Goal: Task Accomplishment & Management: Use online tool/utility

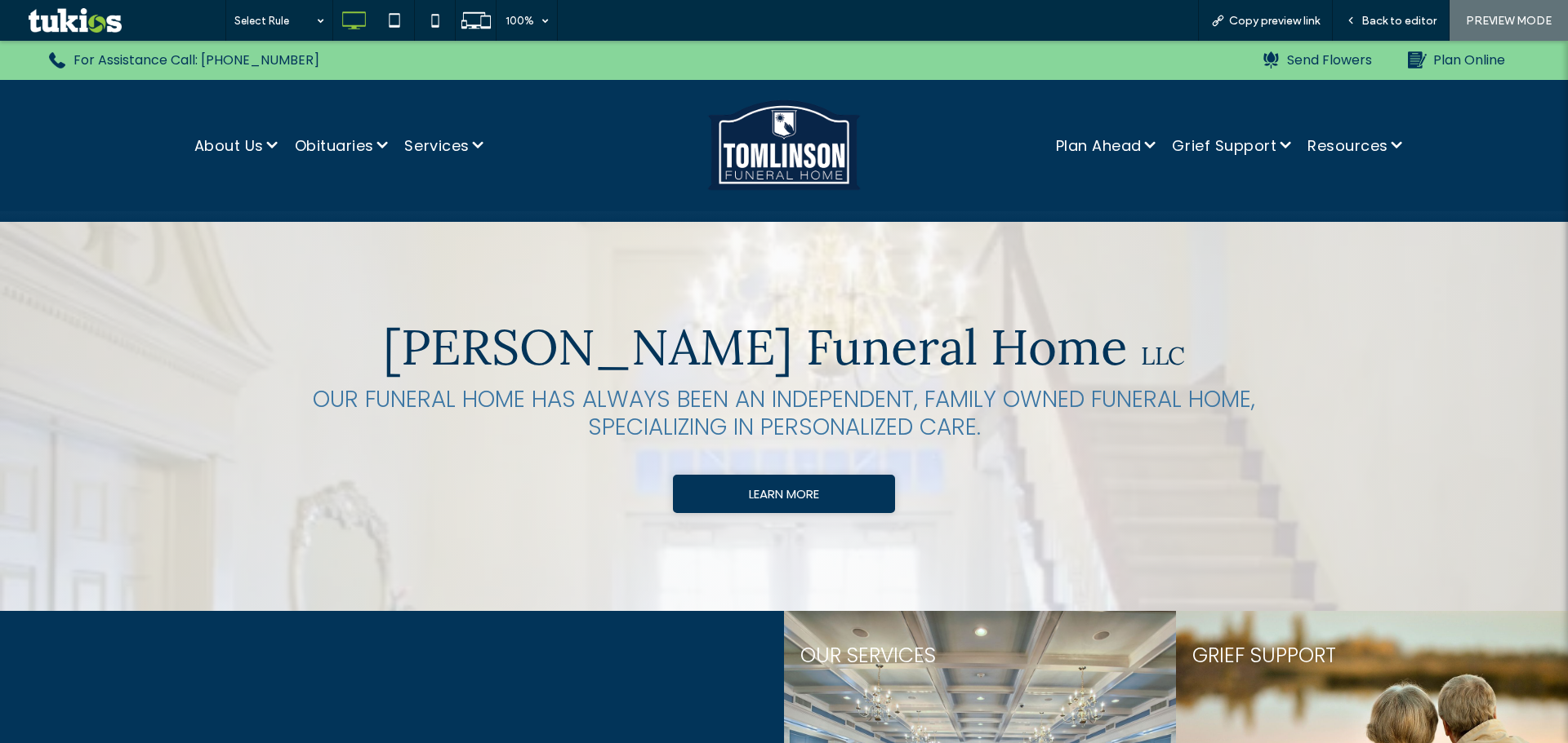
scroll to position [1061, 0]
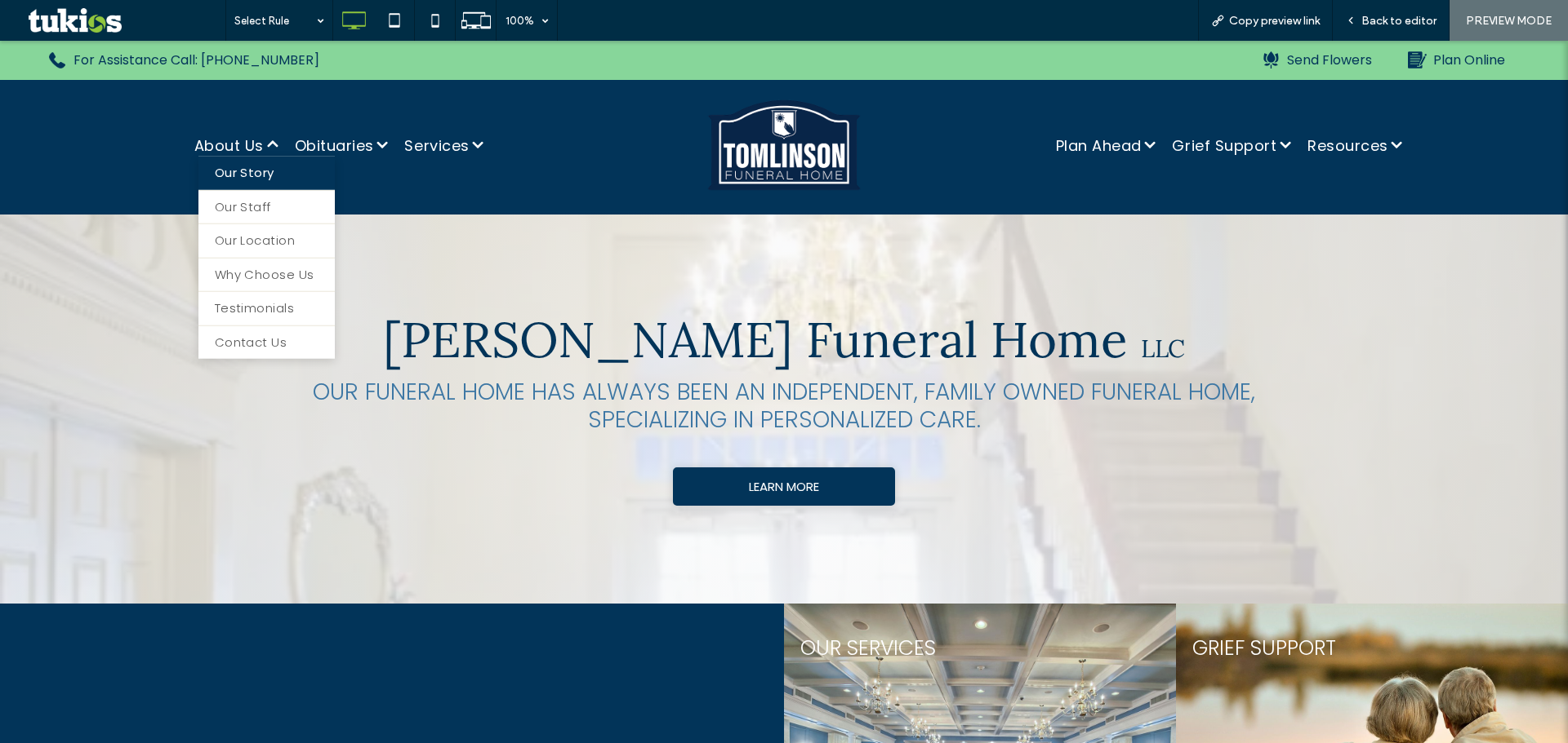
click at [240, 172] on span "Our Story" at bounding box center [244, 173] width 59 height 19
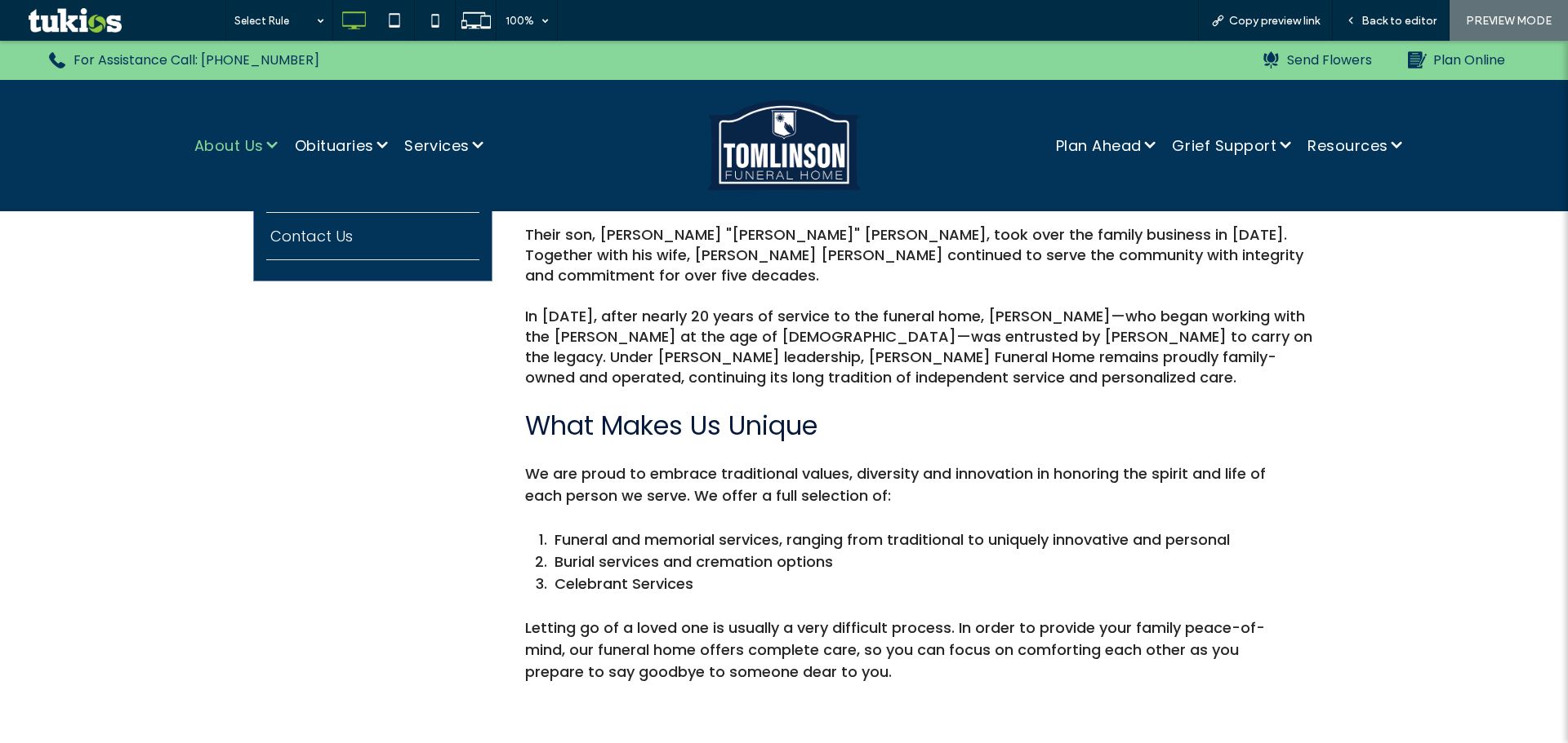
scroll to position [163, 0]
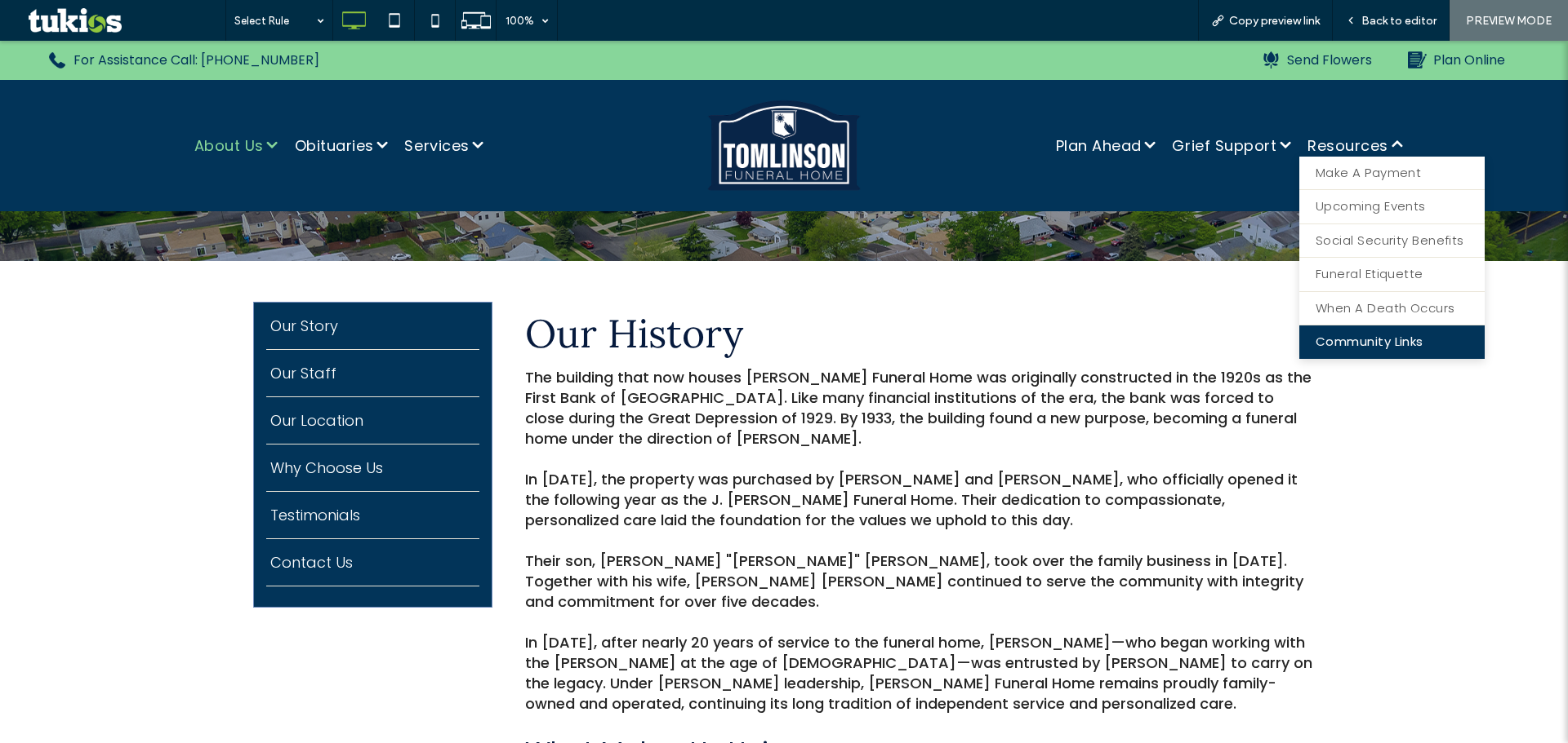
click at [1373, 336] on span "Community Links" at bounding box center [1370, 342] width 108 height 19
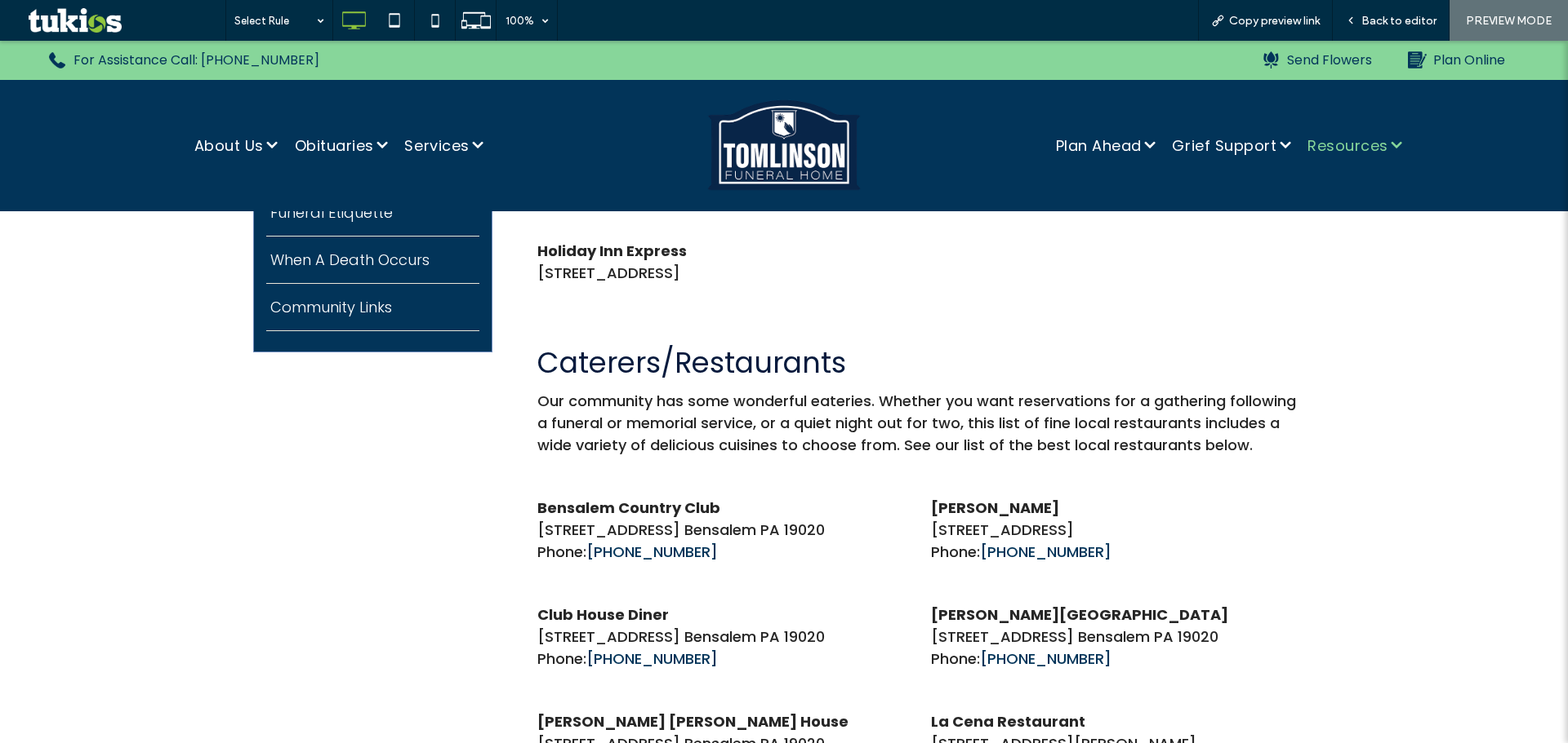
scroll to position [408, 0]
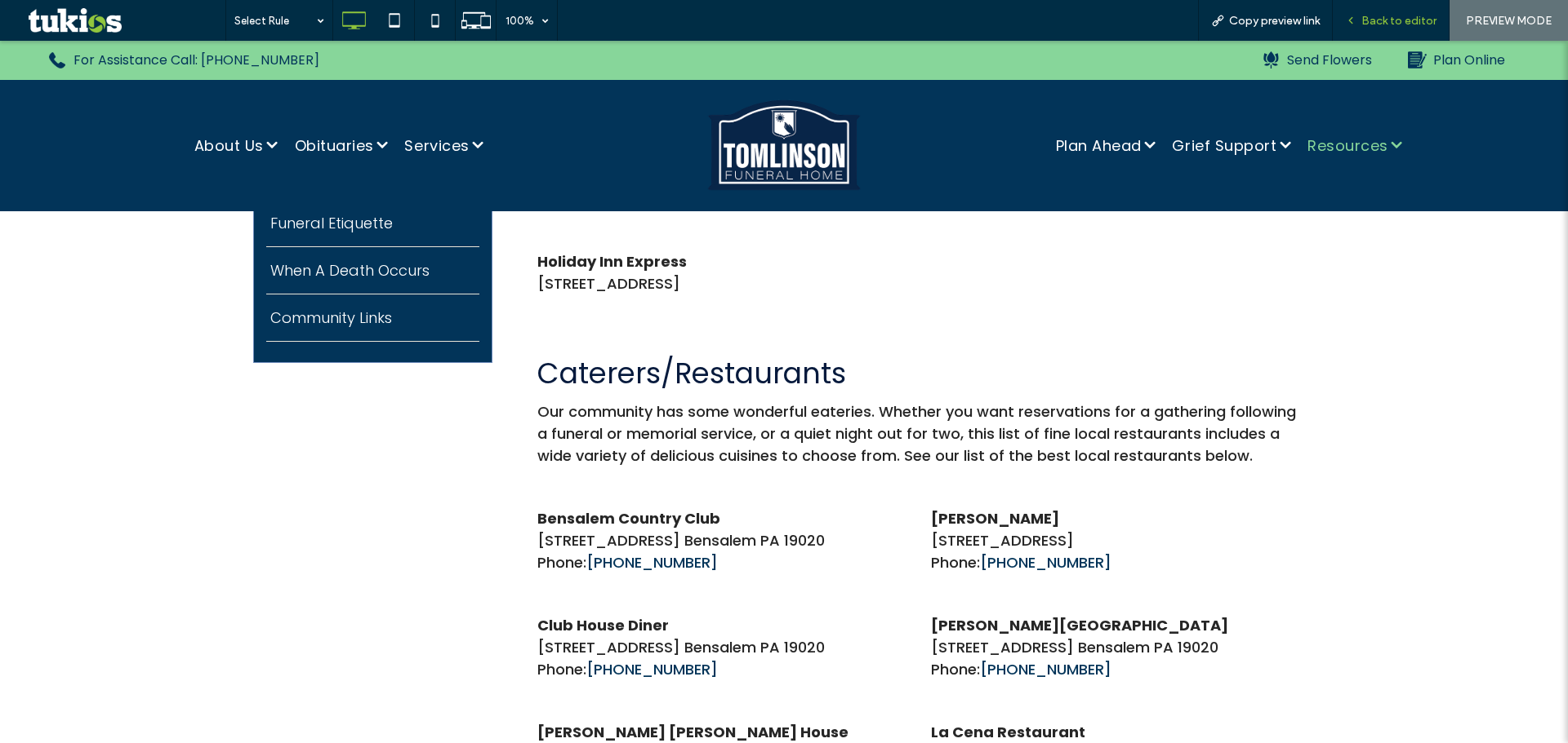
click at [1380, 20] on span "Back to editor" at bounding box center [1398, 20] width 75 height 14
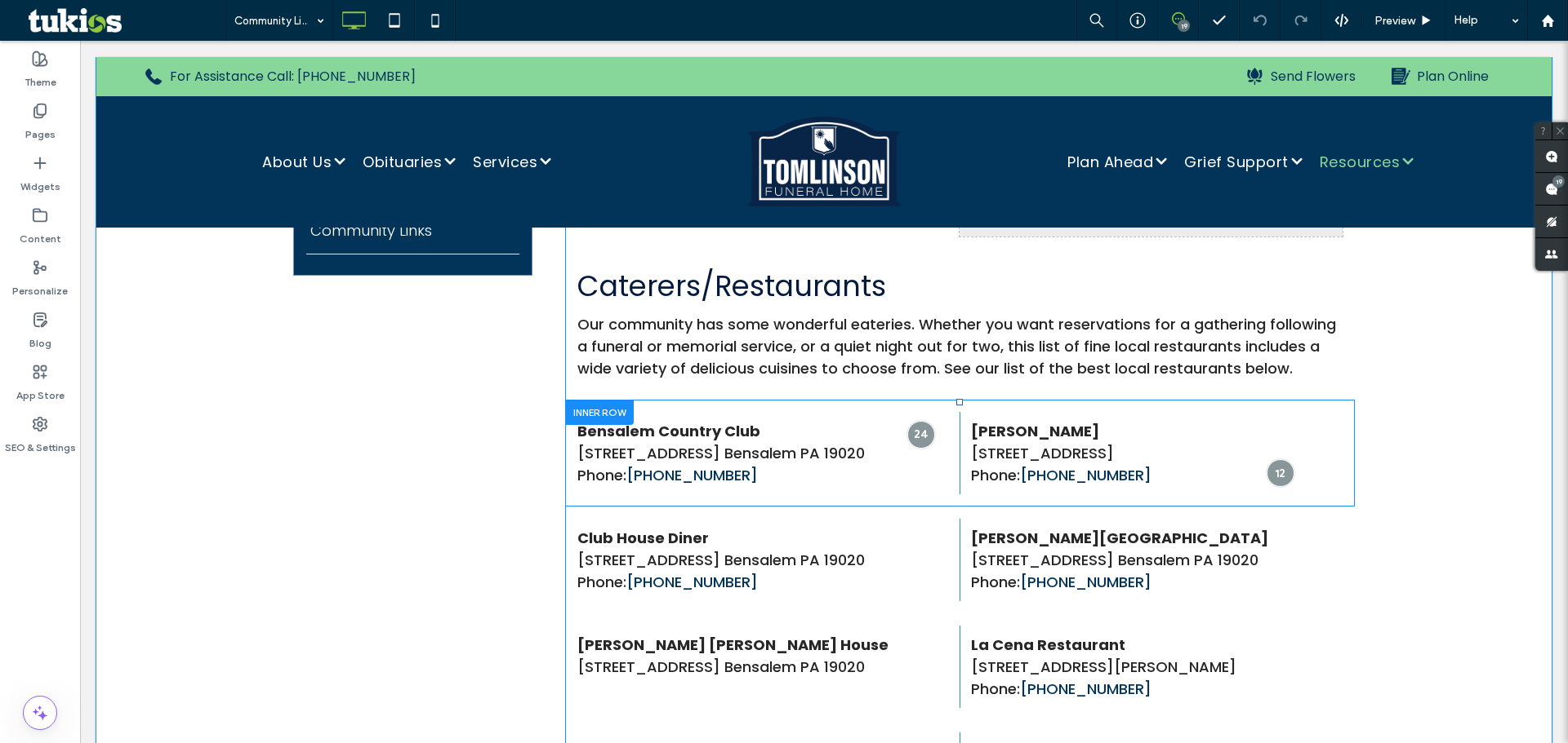
scroll to position [490, 0]
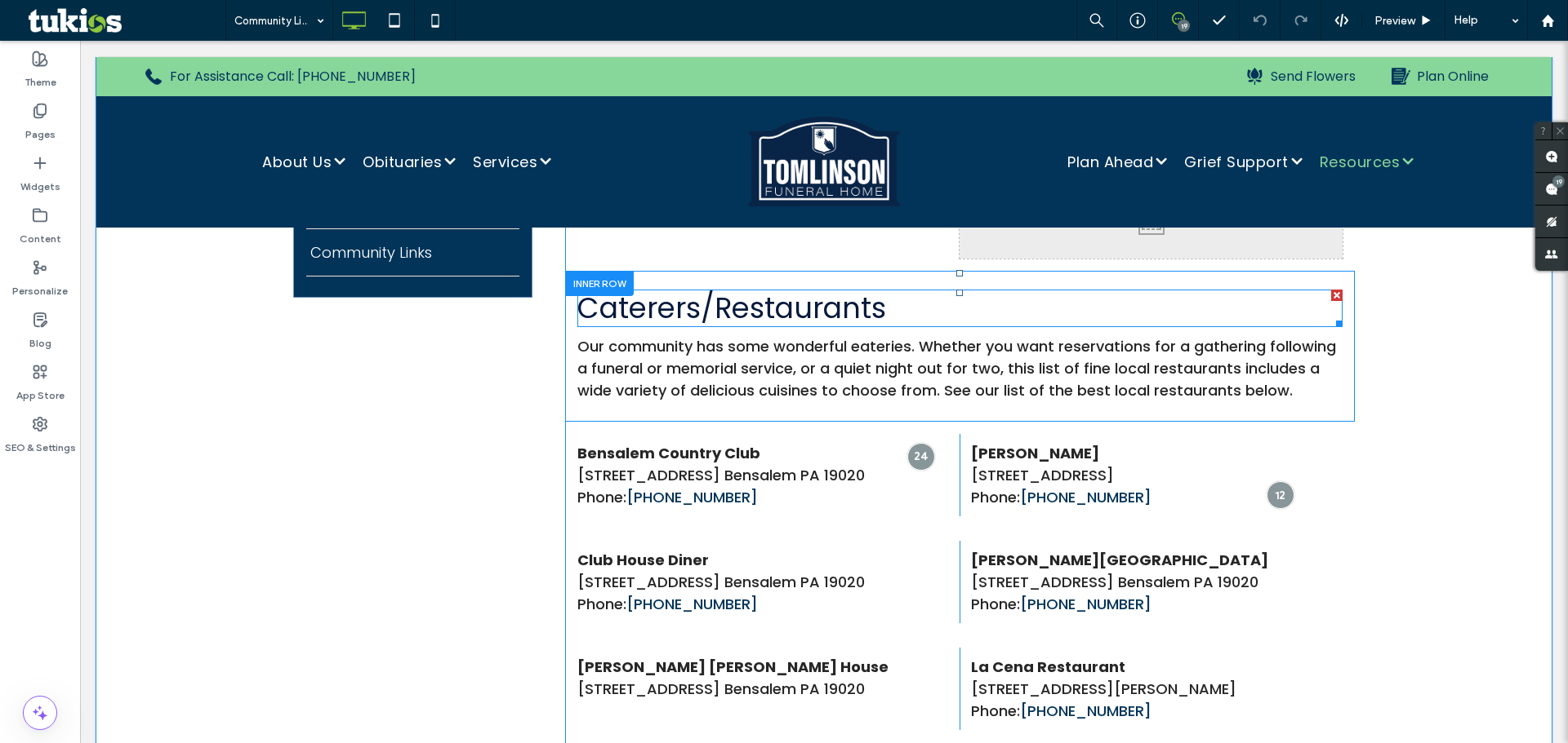
click at [886, 311] on h3 "Caterers/Restaurants" at bounding box center [960, 308] width 765 height 34
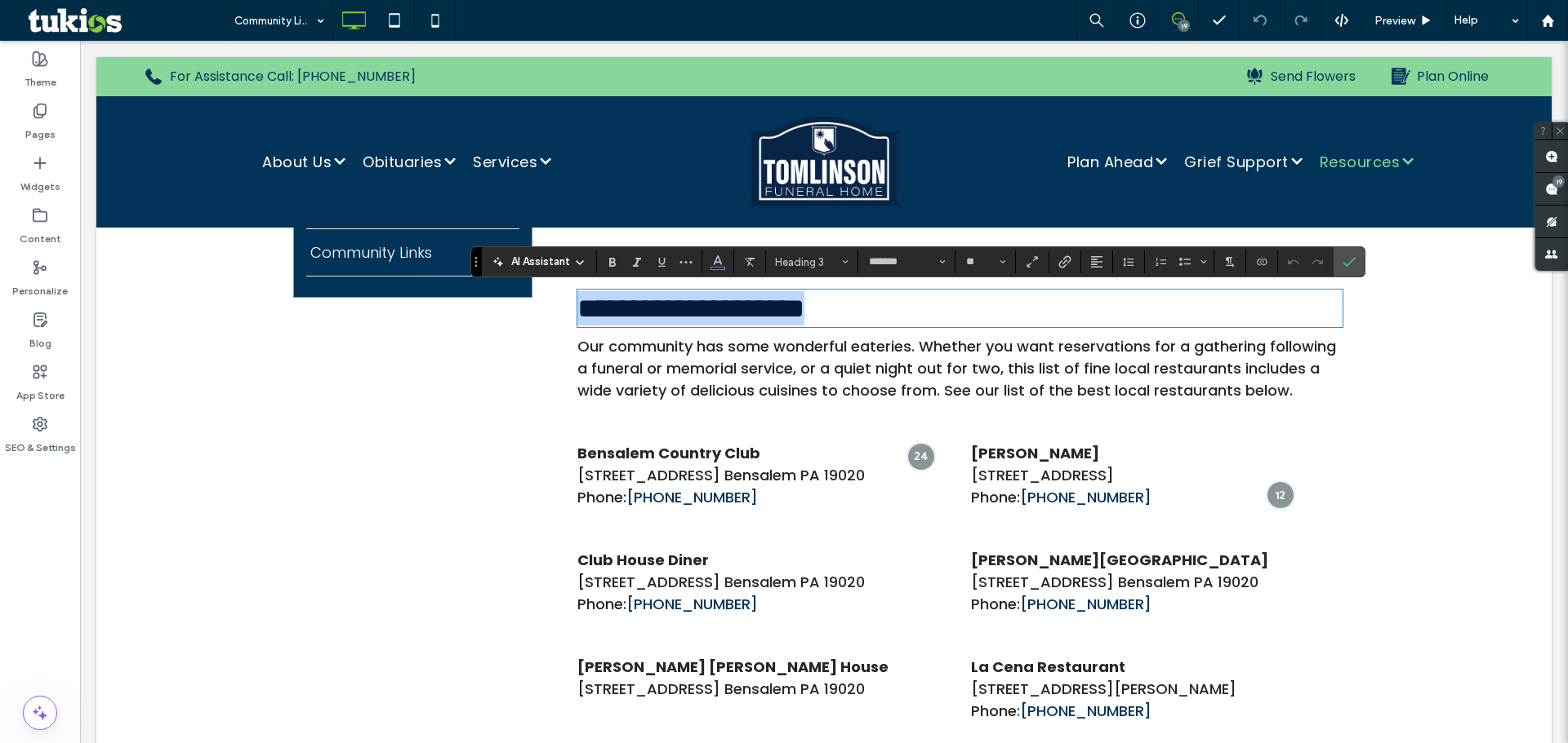
click at [1020, 309] on h3 "**********" at bounding box center [960, 308] width 765 height 34
drag, startPoint x: 1345, startPoint y: 265, endPoint x: 1080, endPoint y: 378, distance: 288.1
click at [1345, 265] on use "Confirm" at bounding box center [1349, 261] width 13 height 10
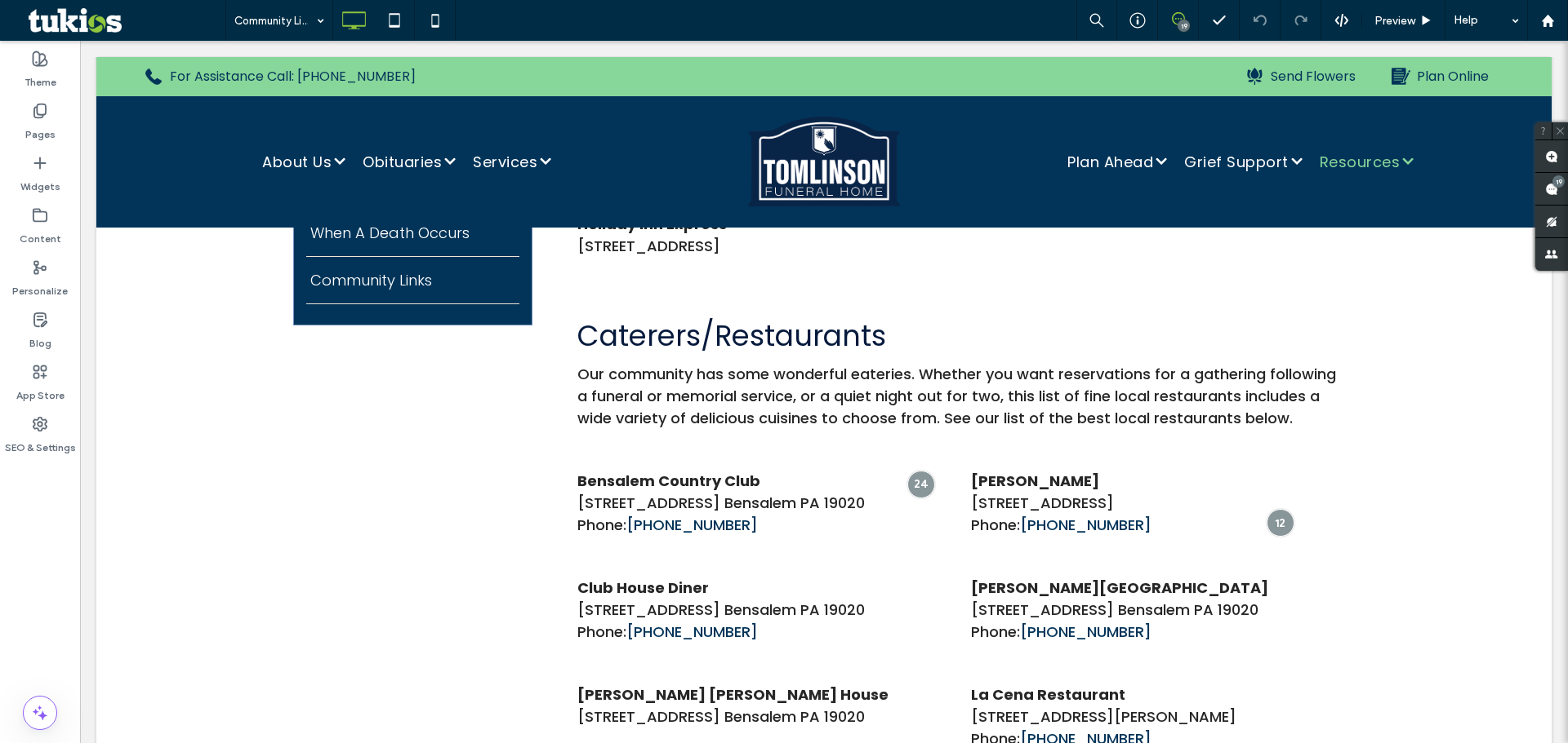
scroll to position [326, 0]
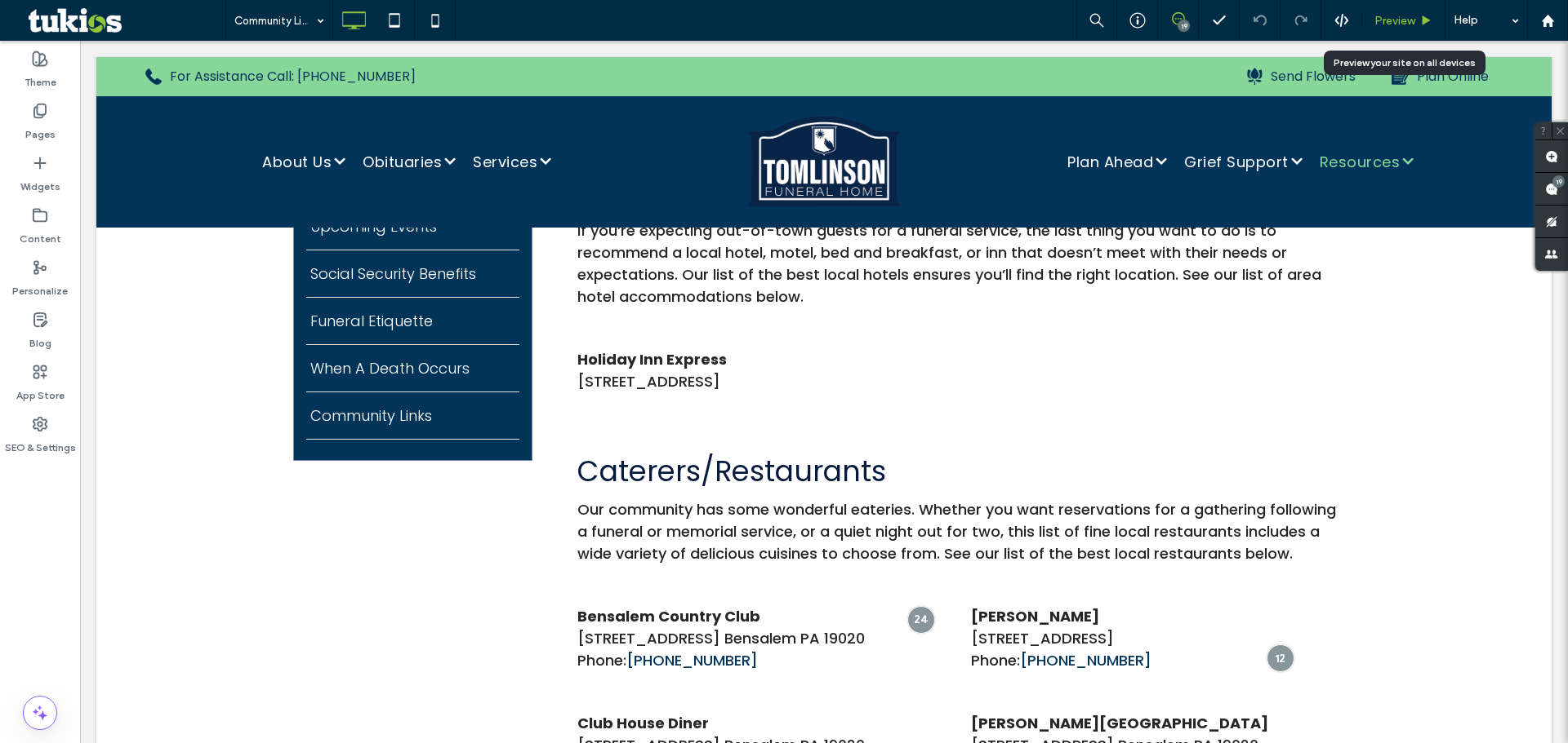
click at [1384, 18] on span "Preview" at bounding box center [1394, 20] width 41 height 14
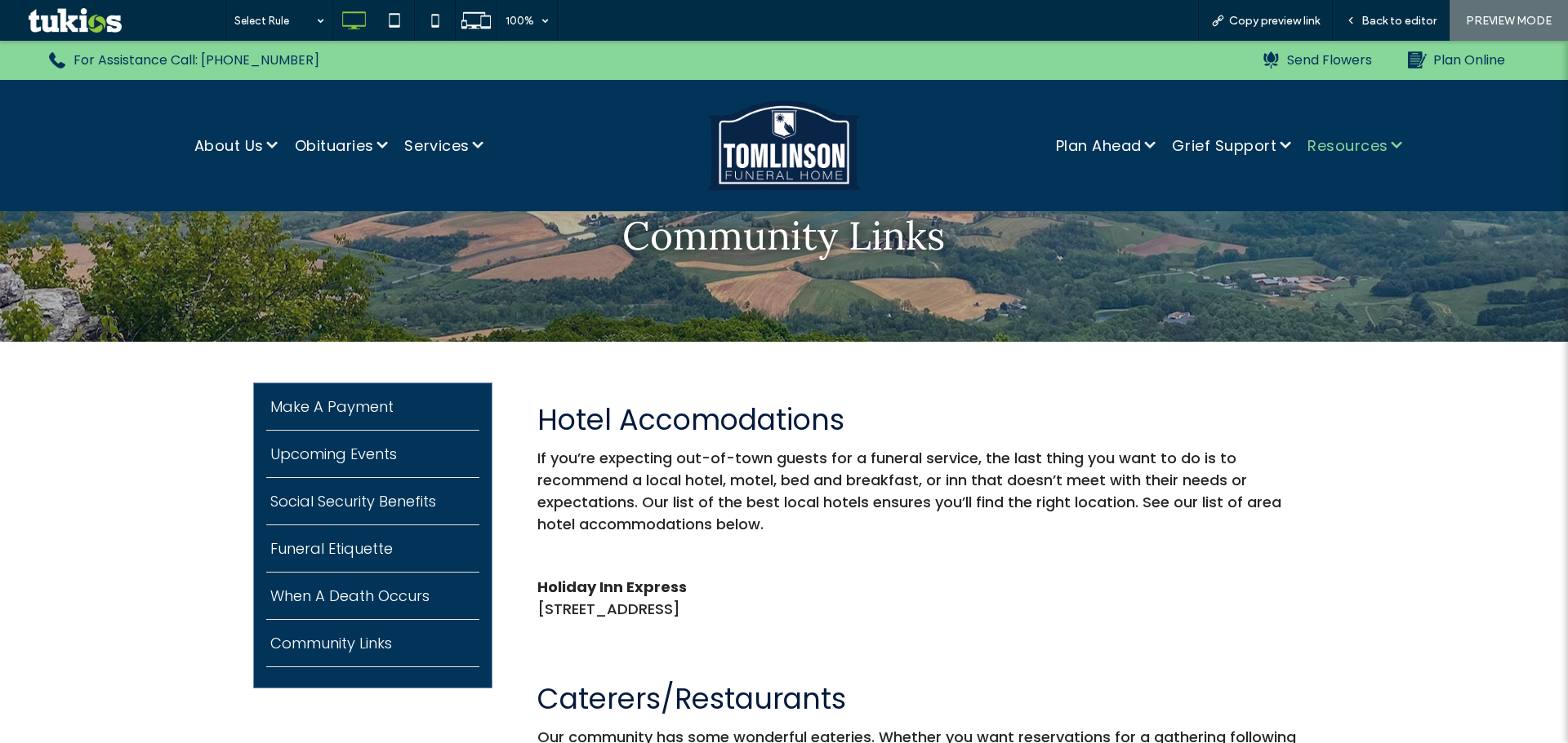
scroll to position [82, 0]
click at [1355, 23] on icon at bounding box center [1350, 20] width 12 height 12
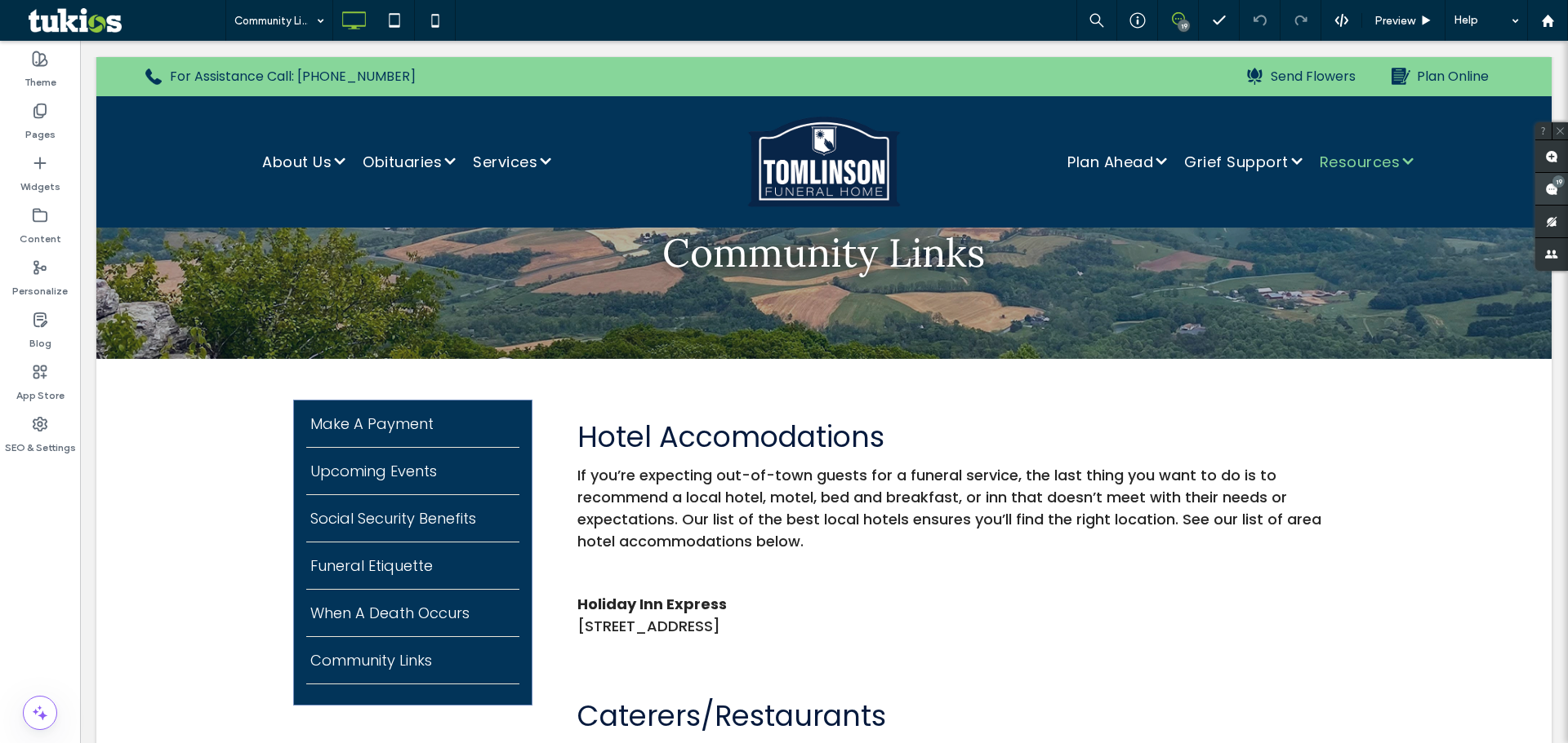
click at [1539, 186] on div "19" at bounding box center [1551, 189] width 32 height 32
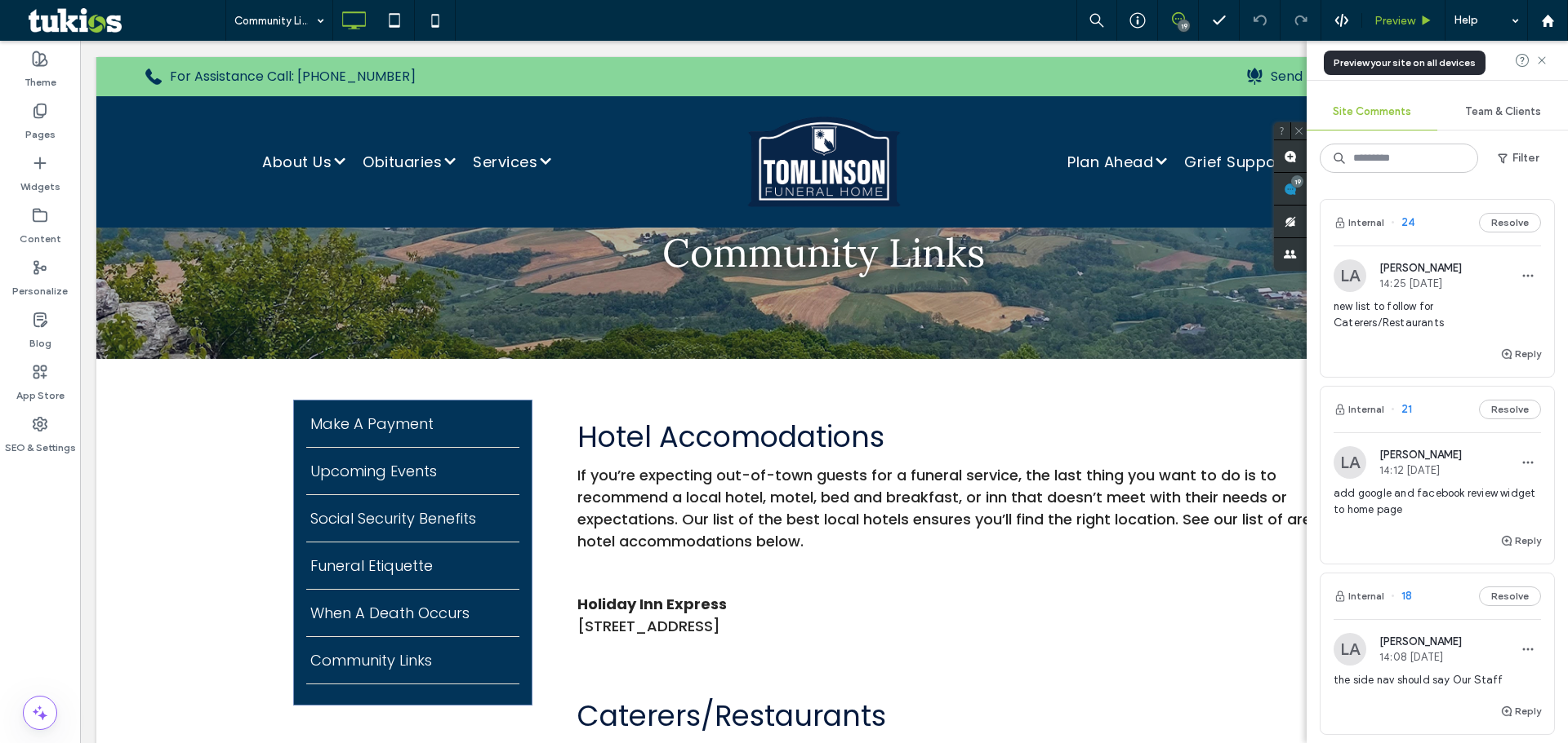
drag, startPoint x: 1399, startPoint y: 23, endPoint x: 1127, endPoint y: 27, distance: 272.0
click at [1399, 23] on span "Preview" at bounding box center [1394, 20] width 41 height 14
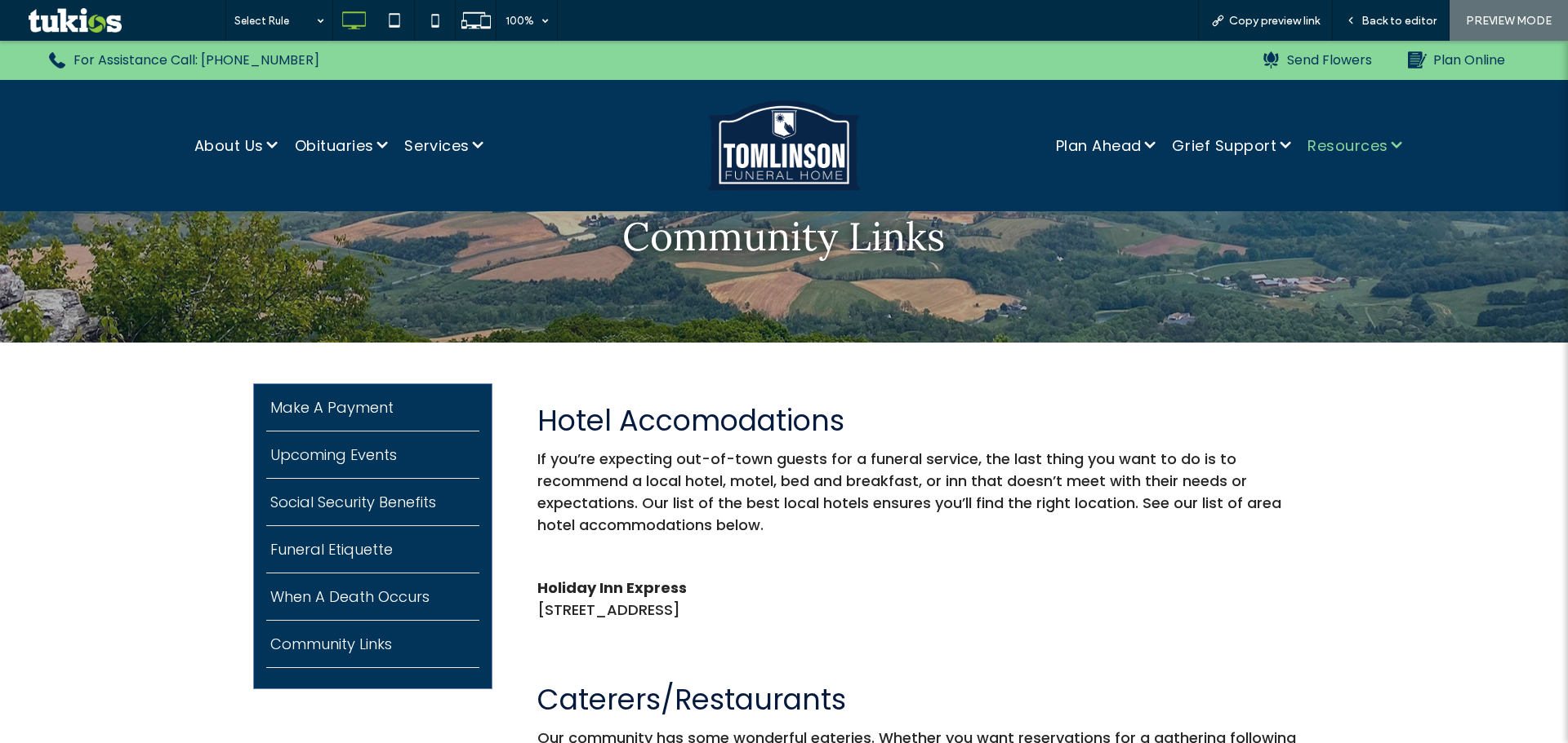
click at [795, 143] on img at bounding box center [784, 146] width 205 height 94
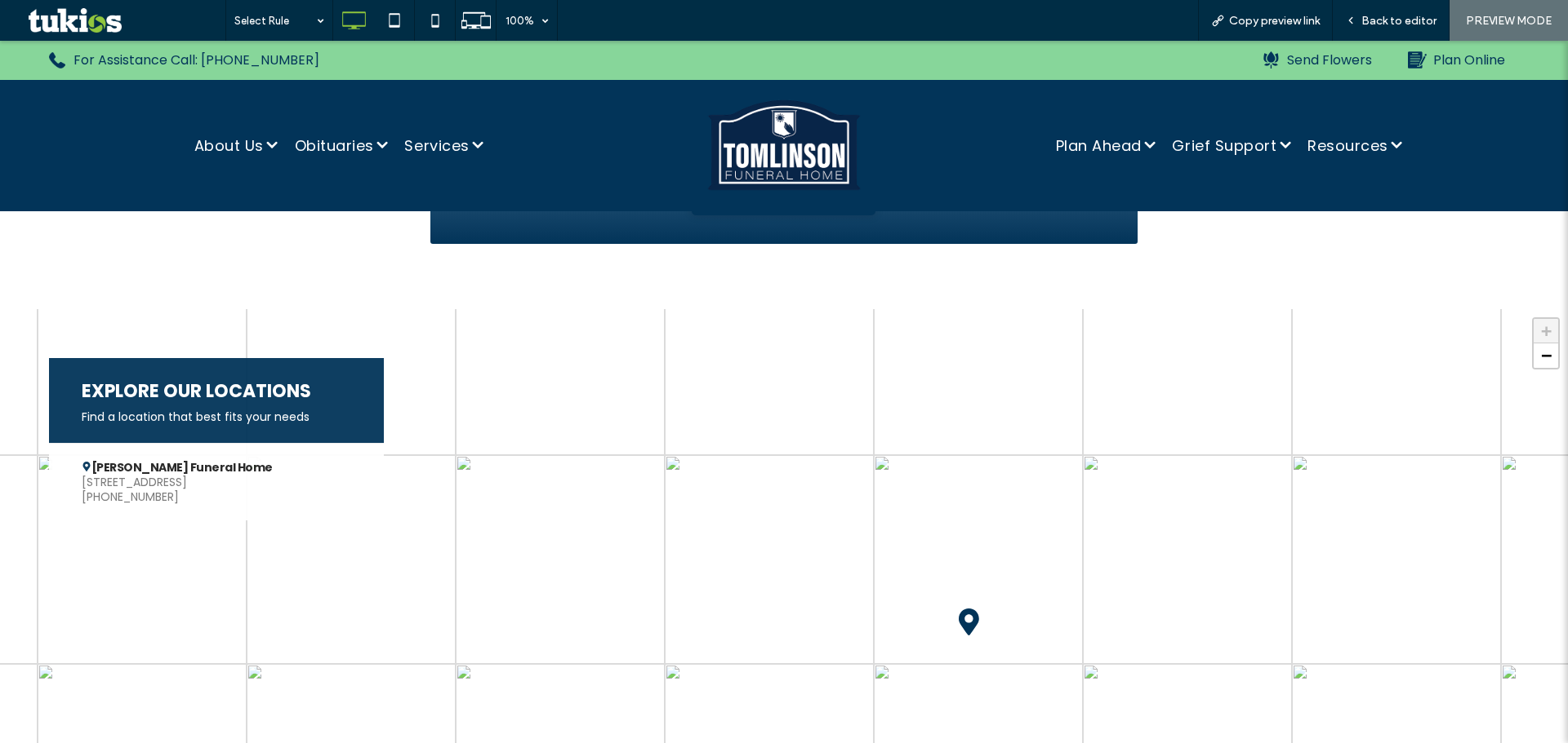
scroll to position [3264, 0]
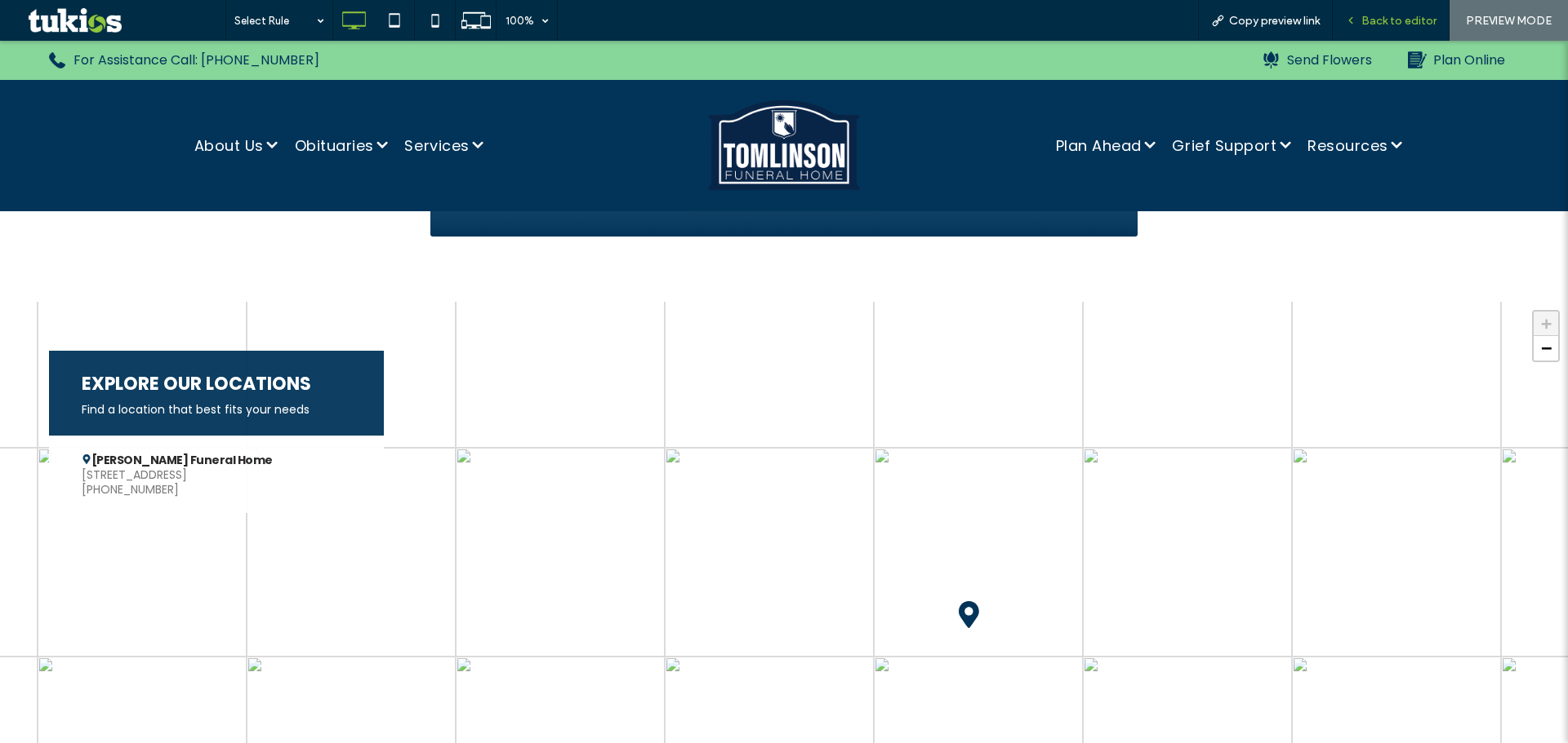
click at [1378, 22] on span "Back to editor" at bounding box center [1398, 20] width 75 height 14
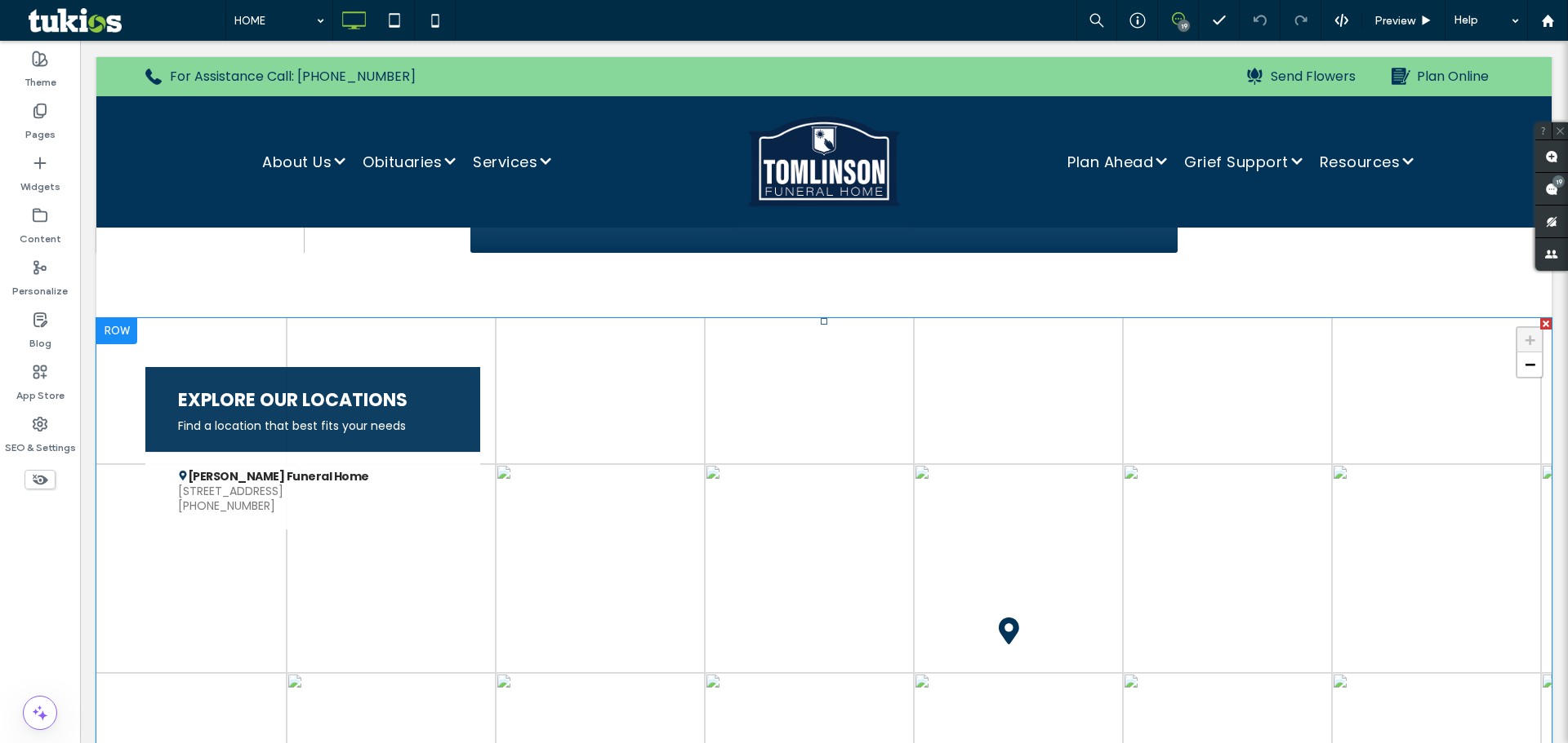
click at [416, 407] on span at bounding box center [824, 644] width 1455 height 653
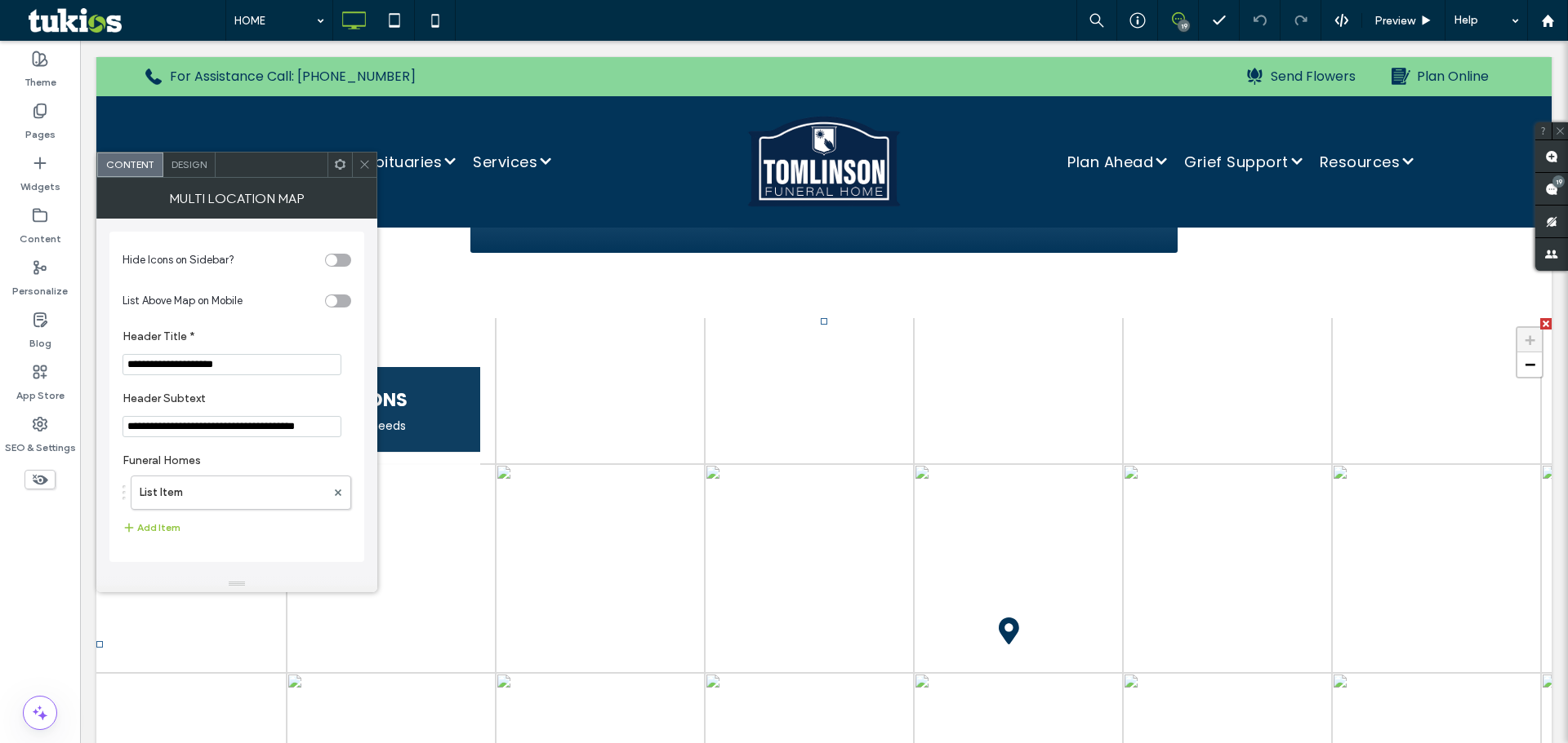
click at [283, 366] on input "**********" at bounding box center [232, 365] width 219 height 22
type input "**********"
click at [327, 425] on input "**********" at bounding box center [232, 427] width 219 height 22
type input "*"
click at [372, 178] on div "Multi Location Map" at bounding box center [237, 198] width 281 height 41
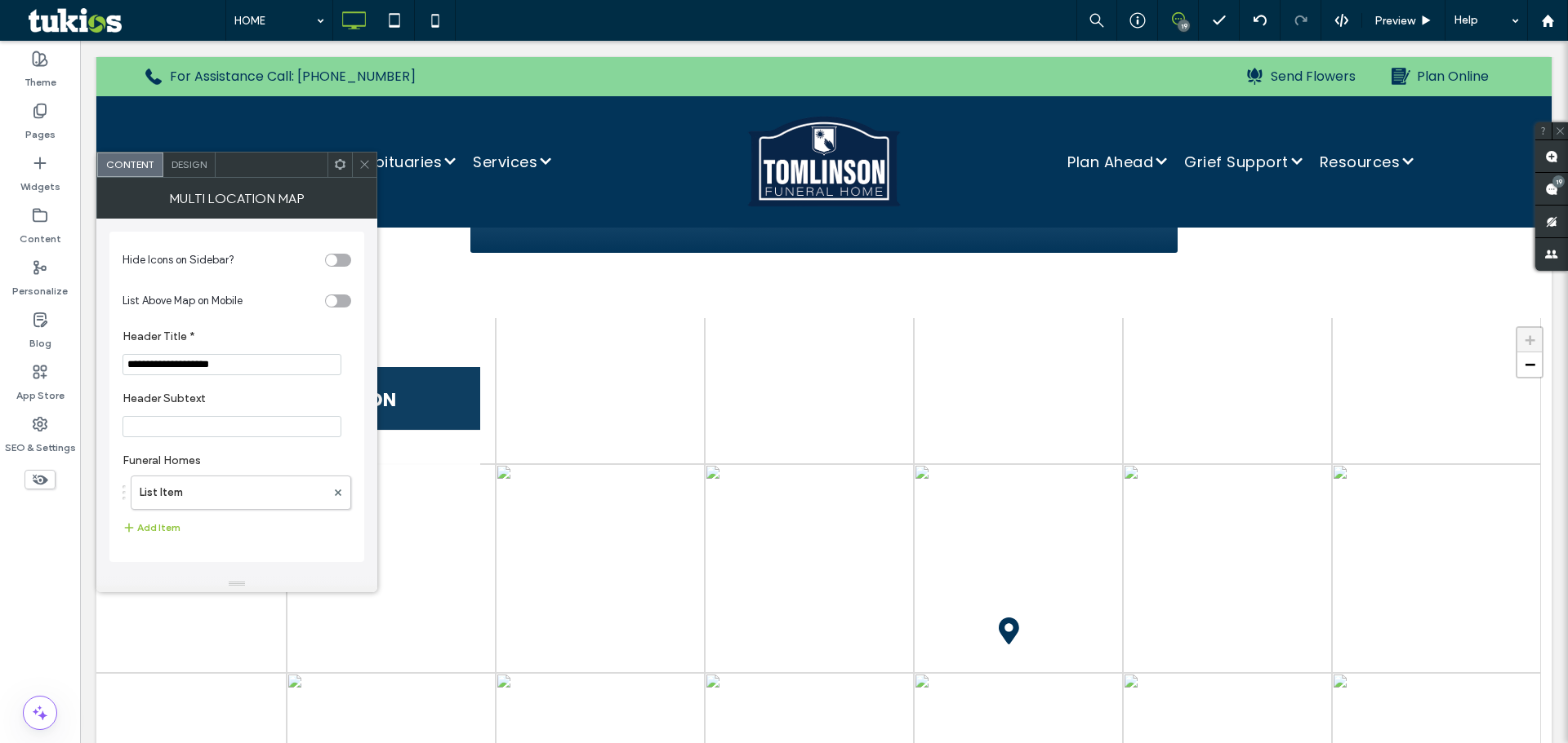
click at [364, 161] on icon at bounding box center [365, 165] width 13 height 13
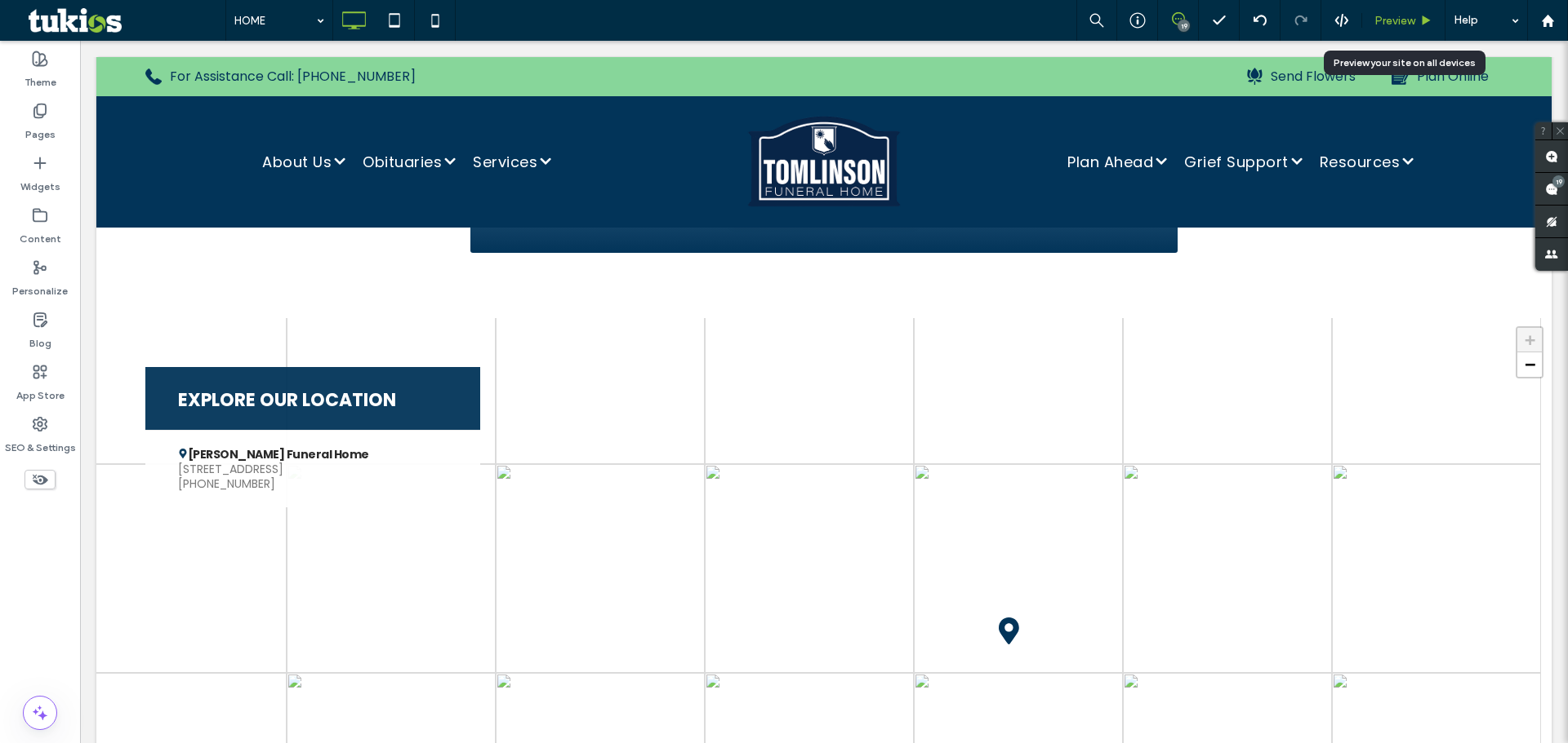
click at [1403, 23] on span "Preview" at bounding box center [1394, 20] width 41 height 14
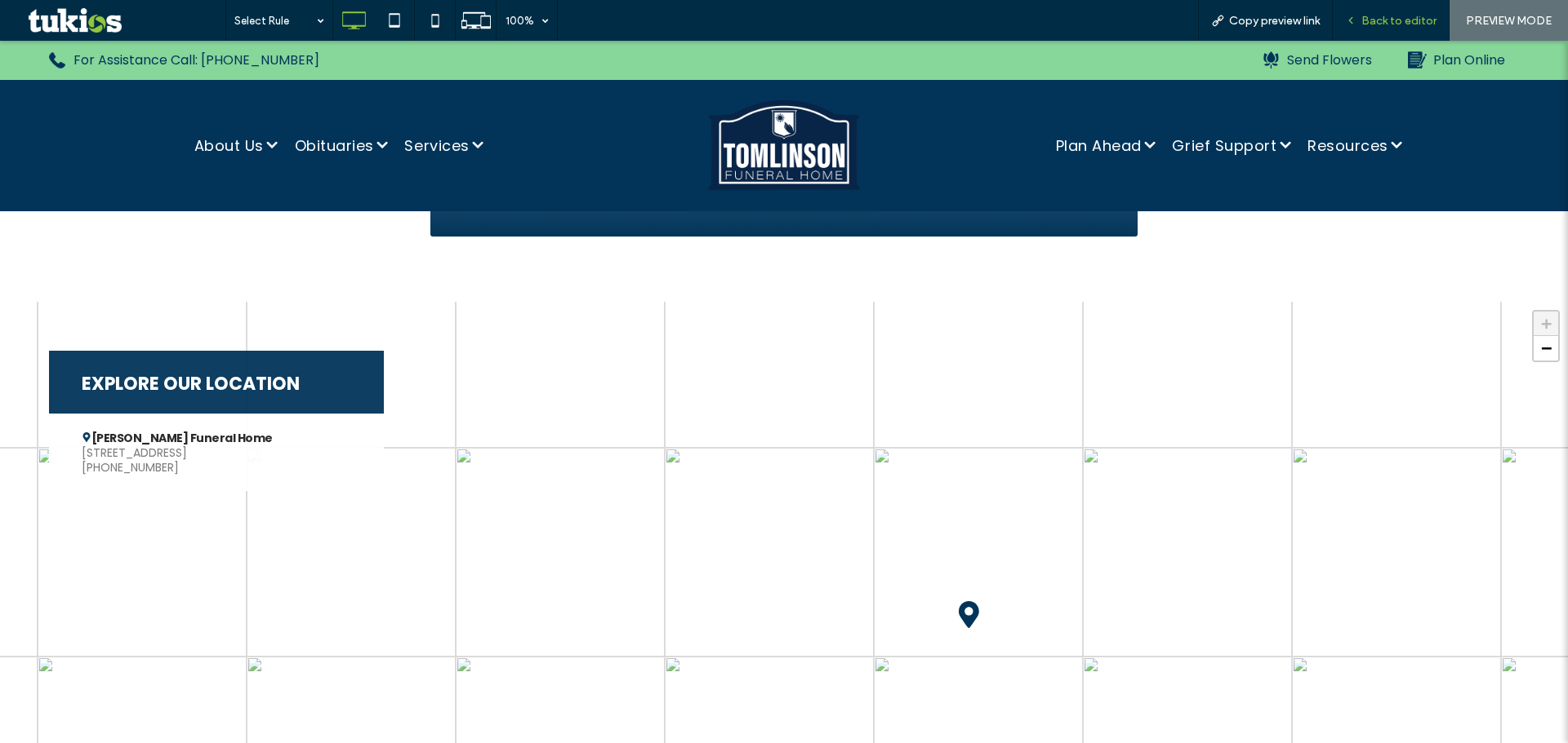
click at [1364, 19] on span "Back to editor" at bounding box center [1398, 20] width 75 height 14
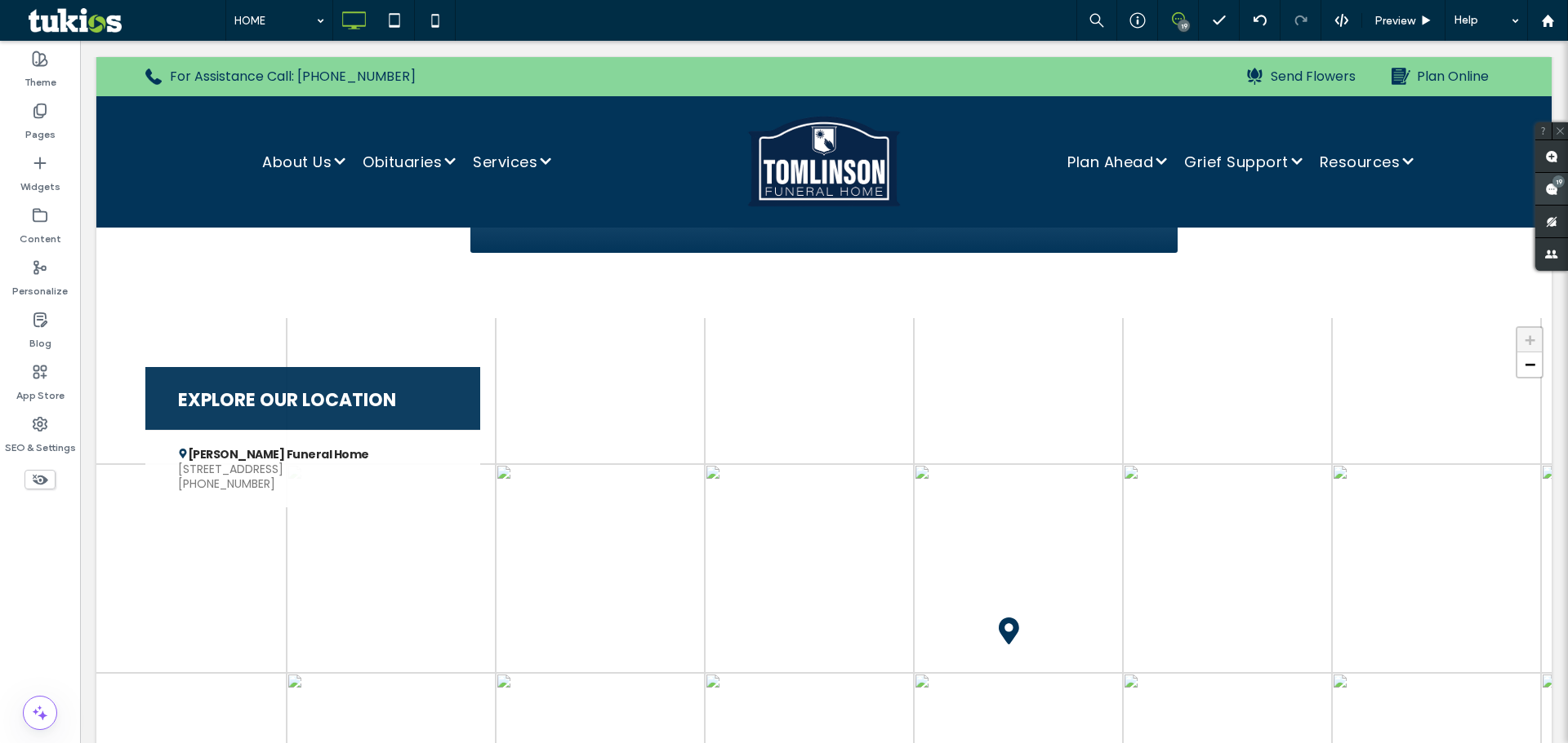
click at [1542, 195] on span at bounding box center [1551, 188] width 32 height 32
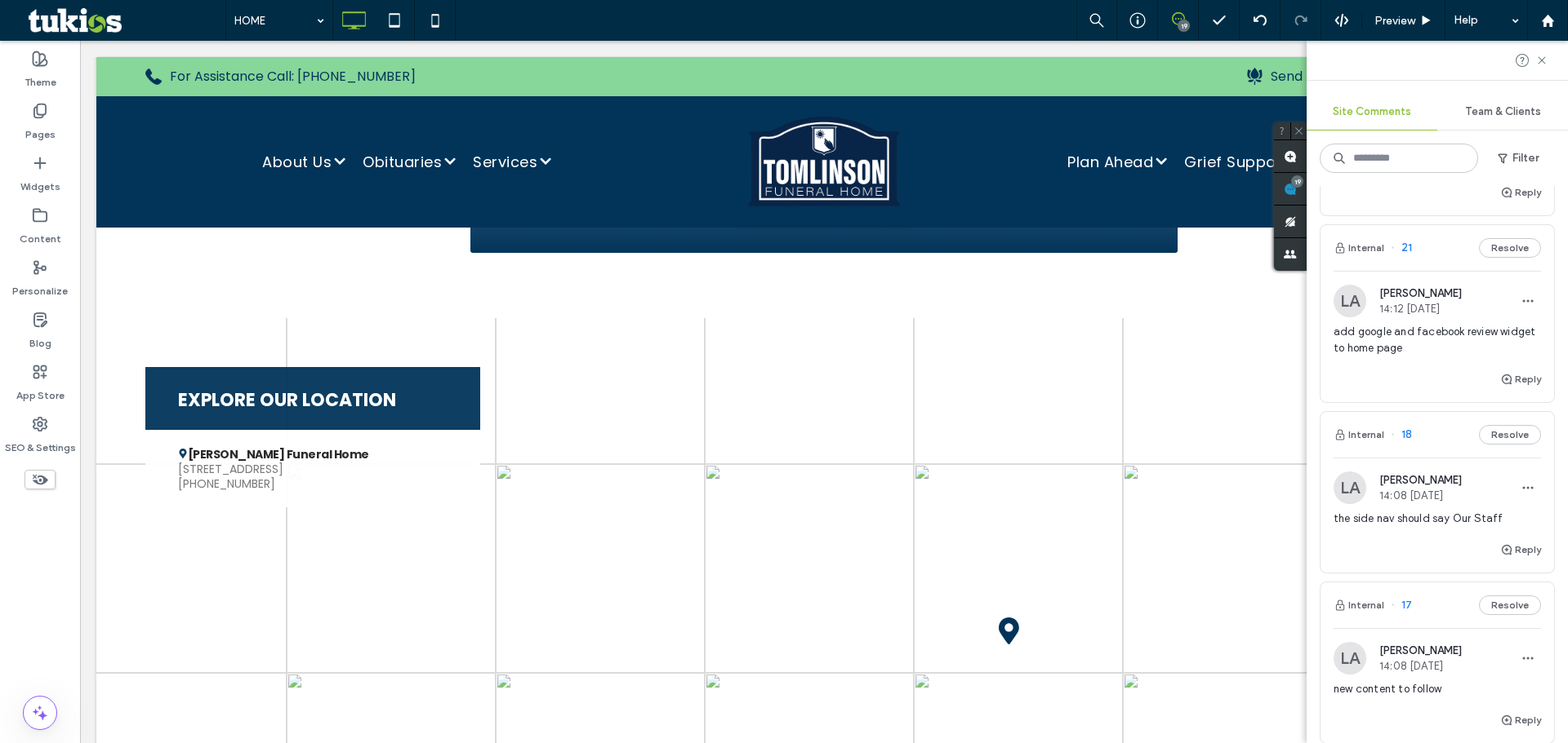
scroll to position [163, 0]
click at [1543, 66] on icon at bounding box center [1541, 60] width 13 height 13
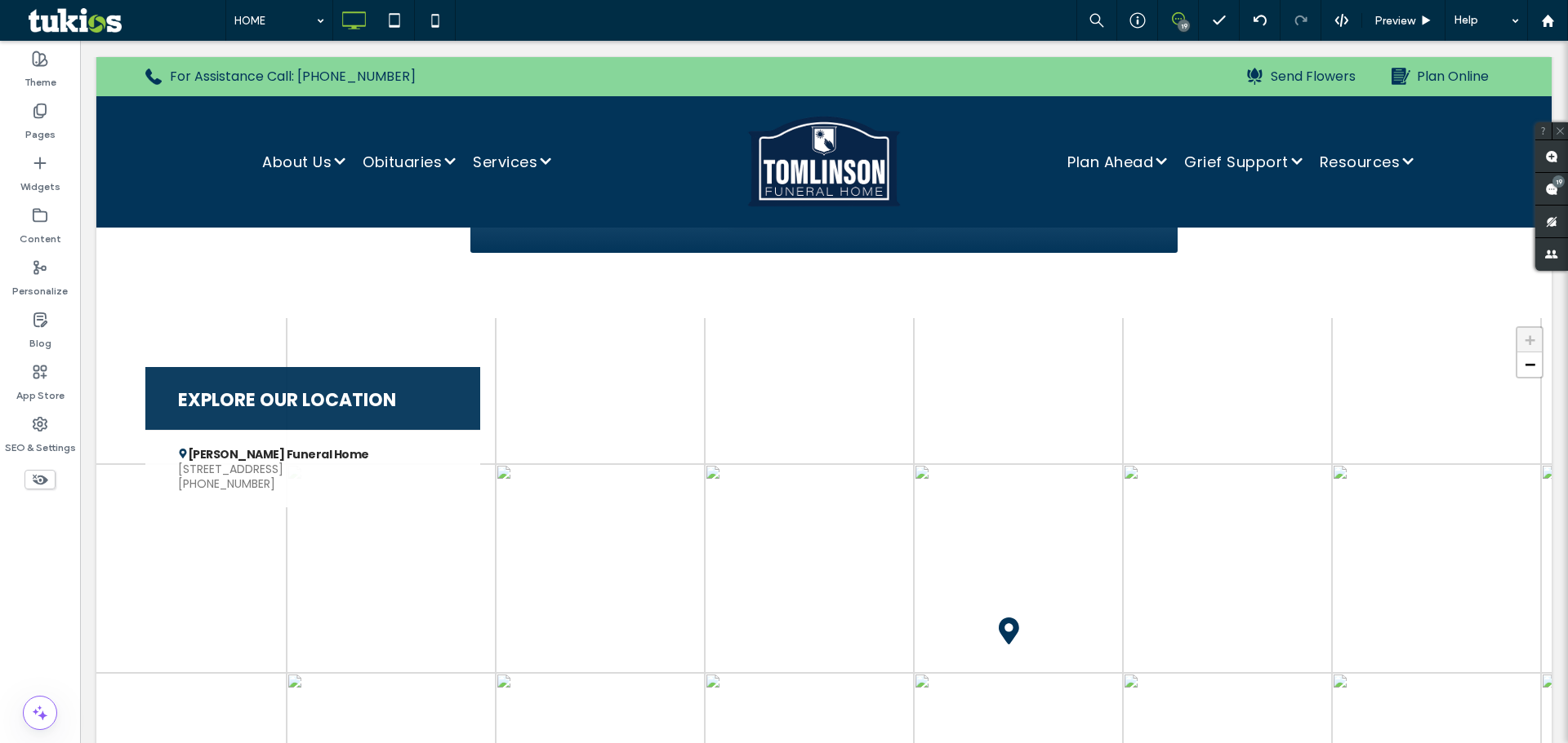
scroll to position [0, 0]
click at [1381, 31] on div "Preview" at bounding box center [1403, 20] width 83 height 41
click at [1391, 14] on span "Preview" at bounding box center [1394, 20] width 41 height 14
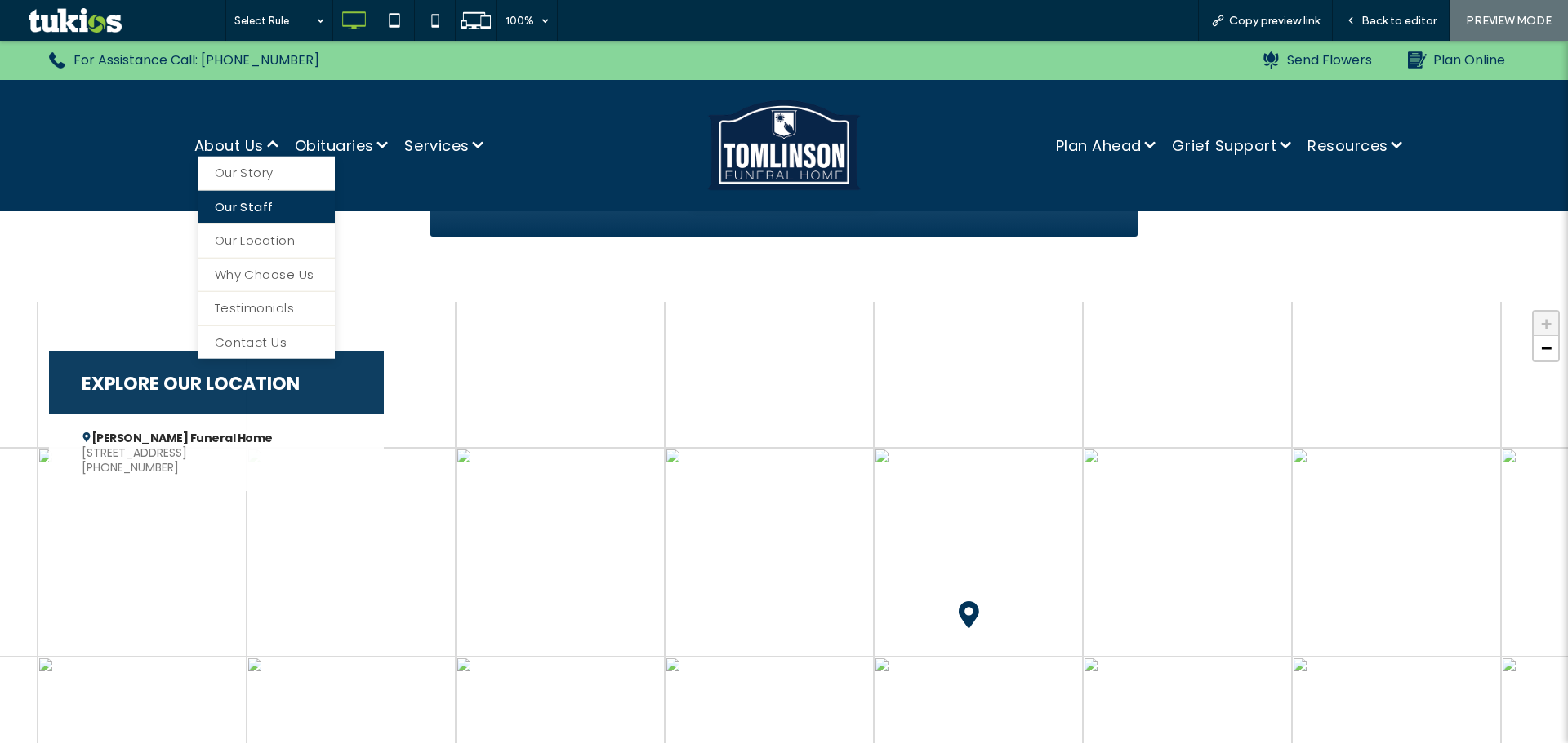
click at [242, 210] on span "Our Staff" at bounding box center [243, 206] width 59 height 19
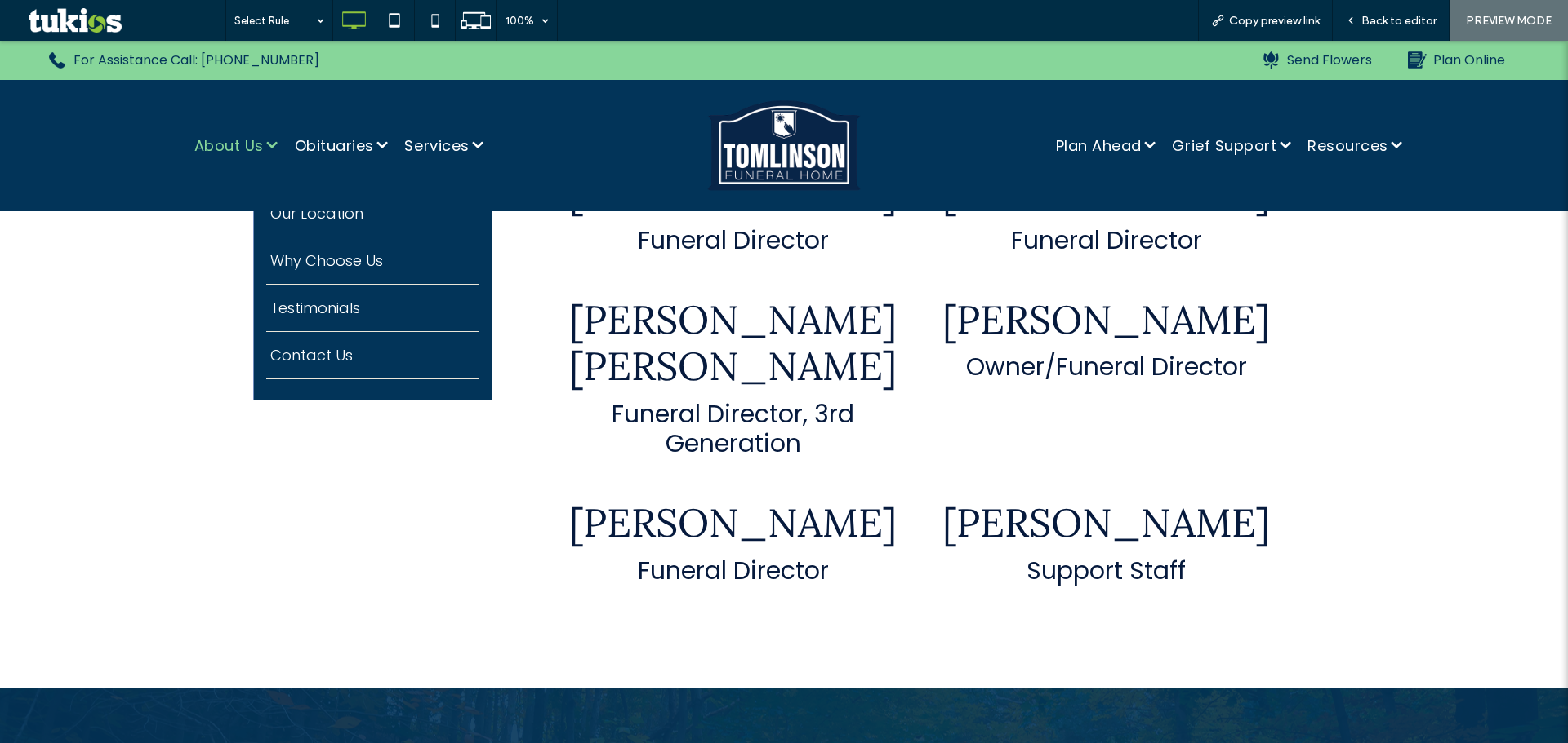
scroll to position [163, 0]
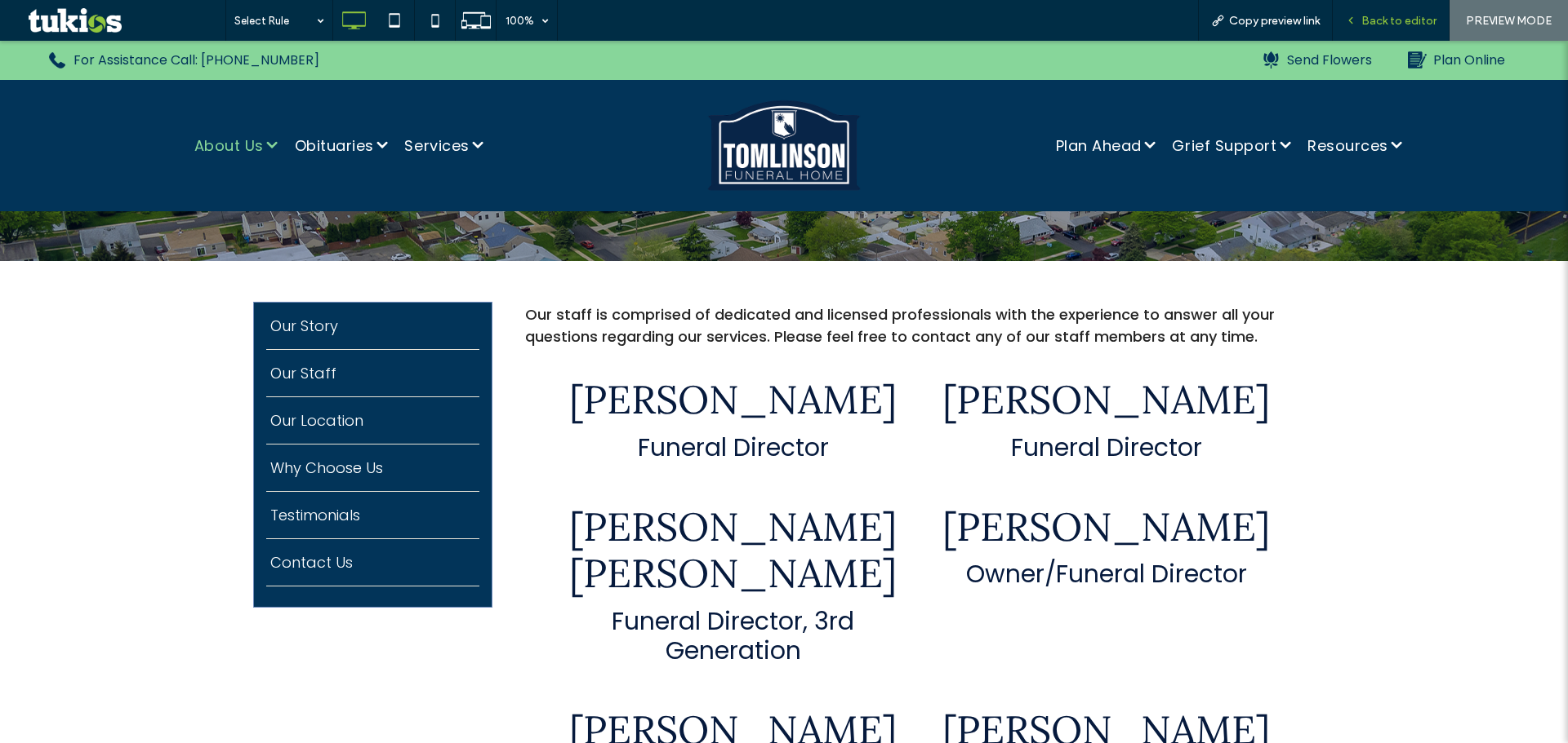
click at [1378, 24] on span "Back to editor" at bounding box center [1398, 20] width 75 height 14
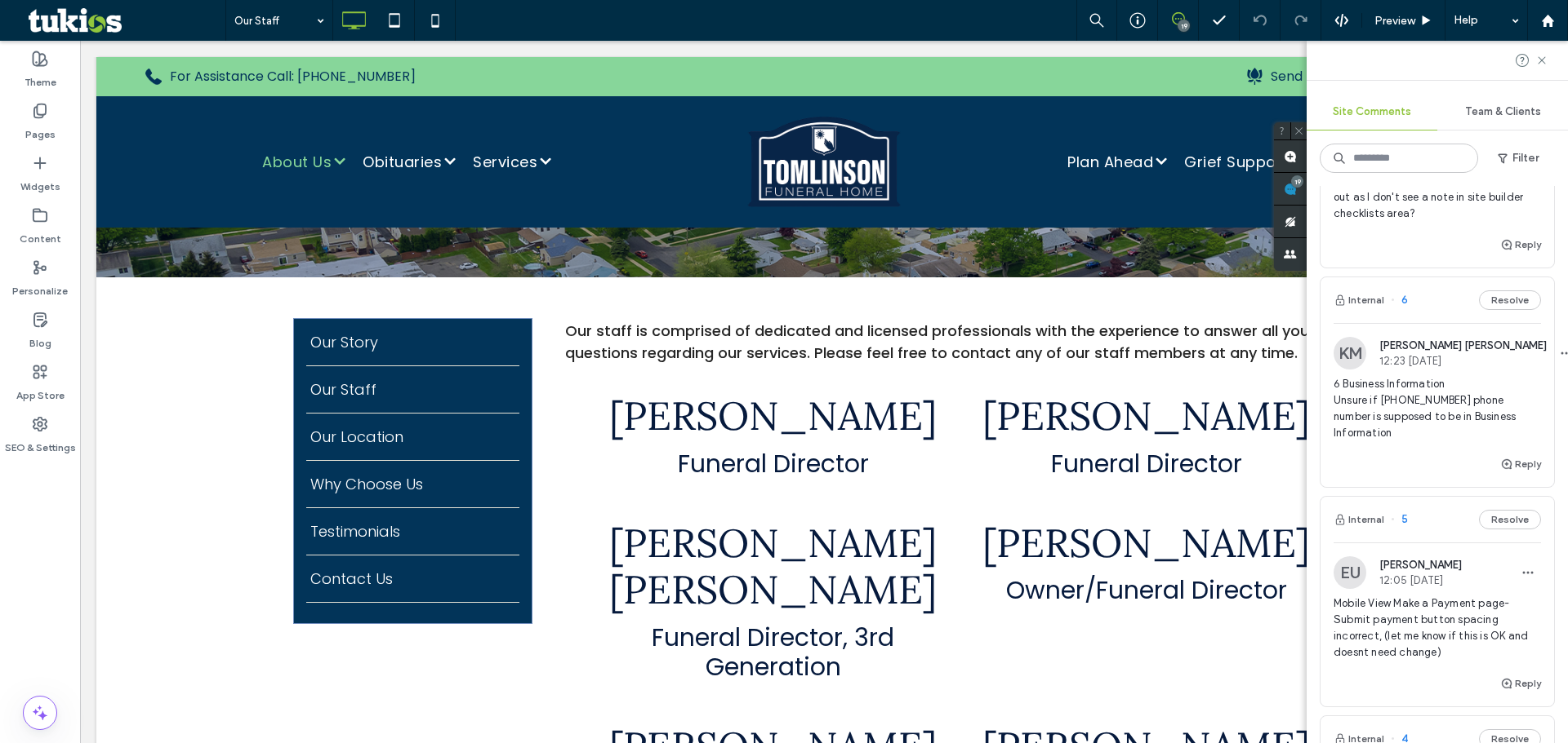
scroll to position [2530, 0]
click at [1543, 64] on icon at bounding box center [1541, 60] width 13 height 13
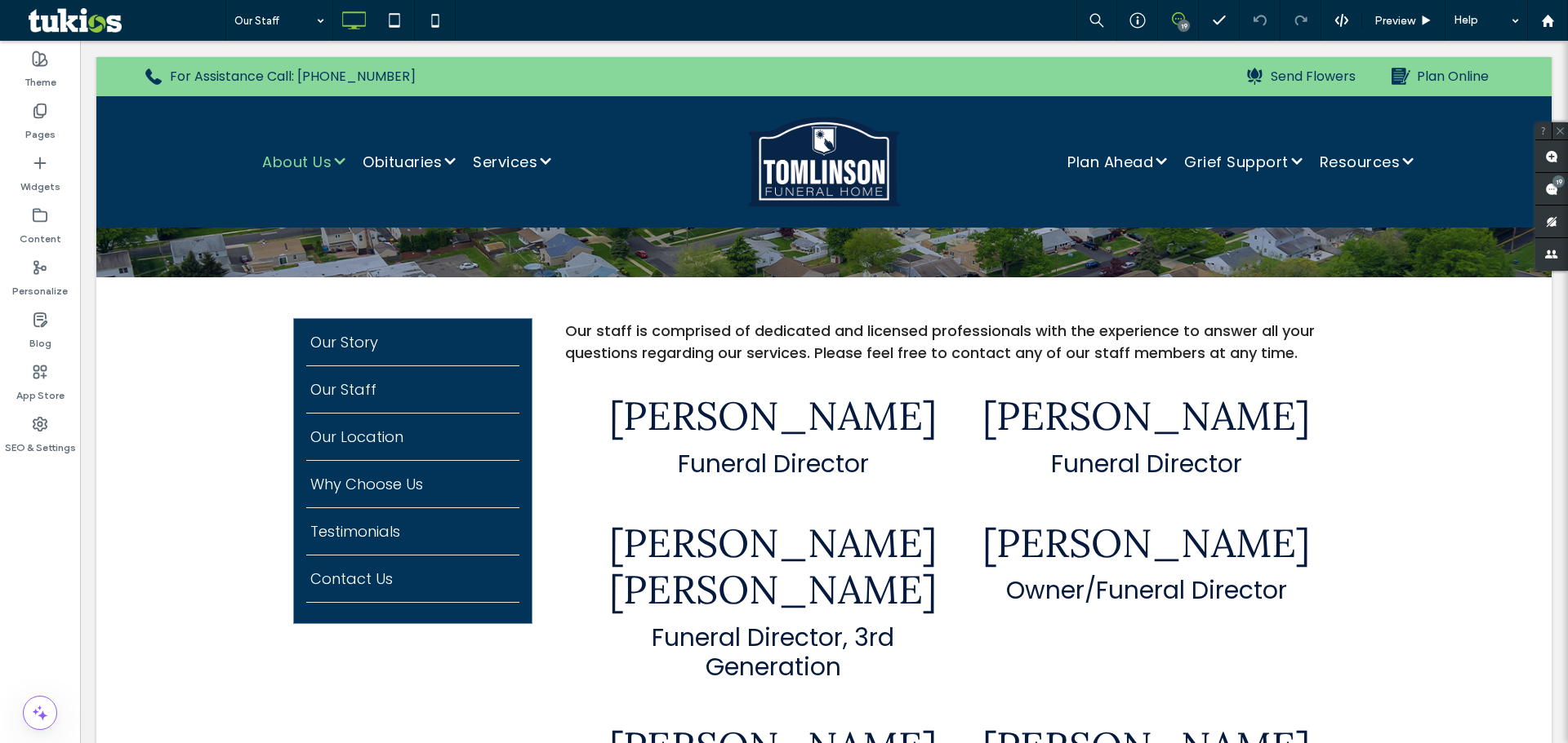
scroll to position [0, 0]
click at [1377, 17] on span "Preview" at bounding box center [1394, 20] width 41 height 14
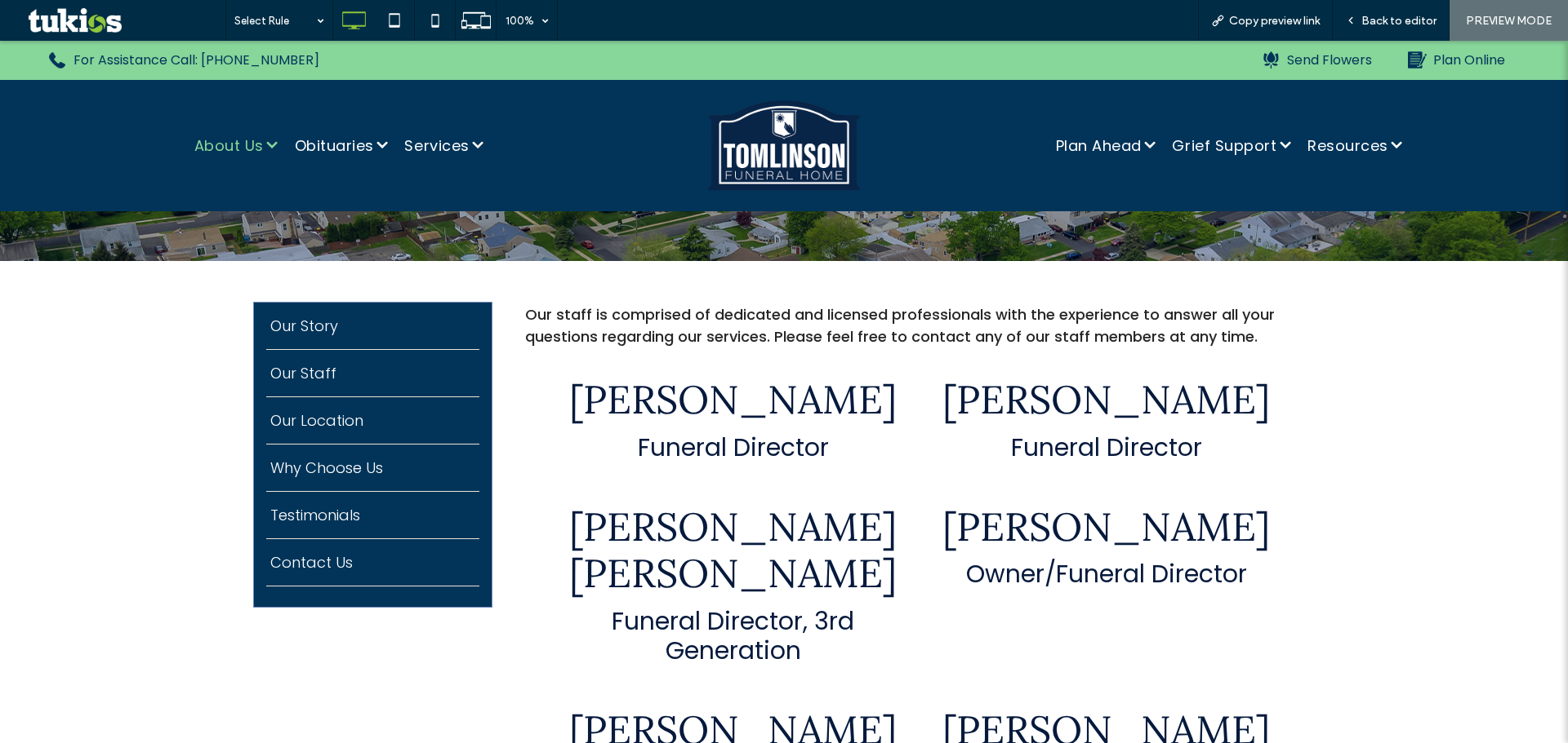
click at [768, 155] on img at bounding box center [784, 146] width 205 height 94
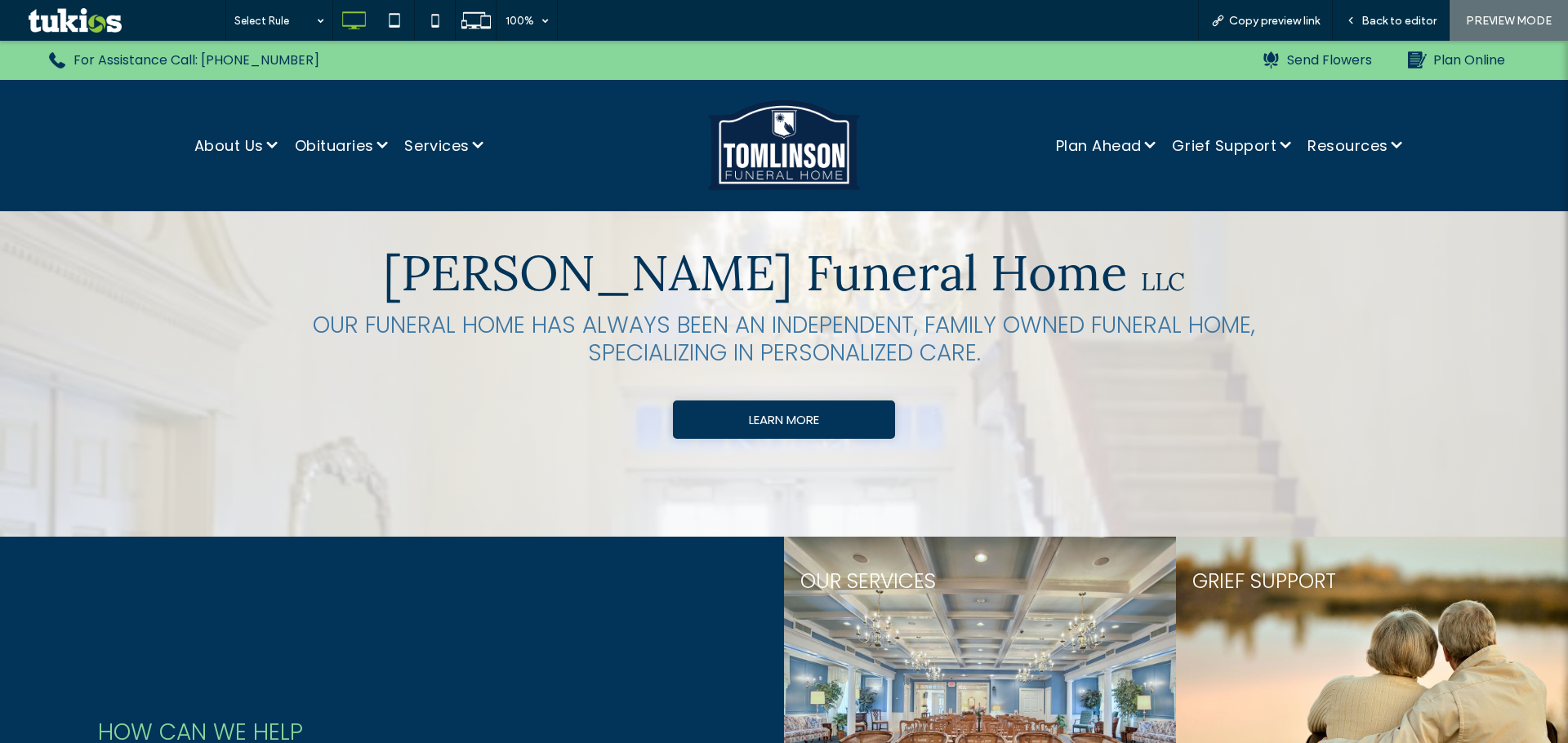
scroll to position [979, 0]
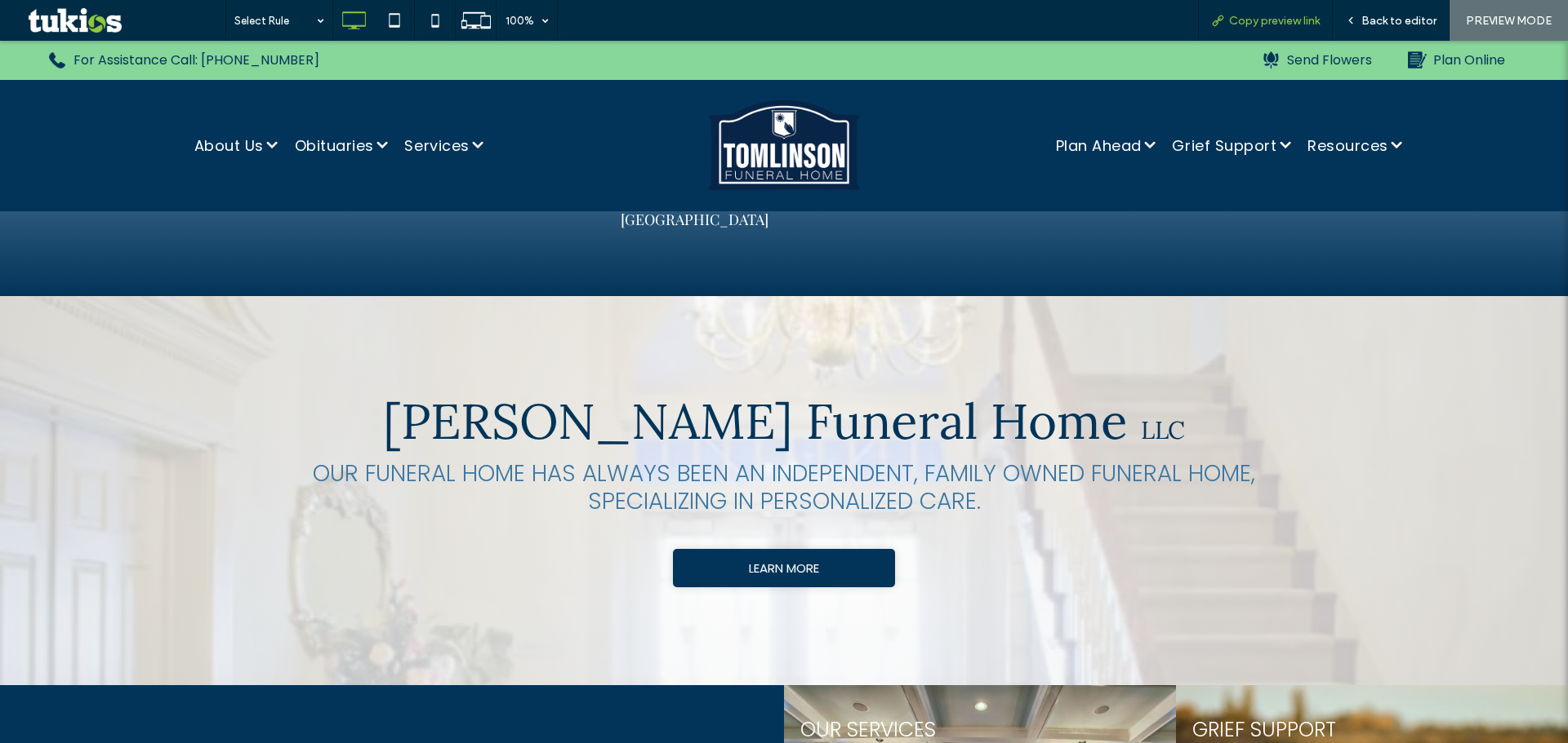
click at [1246, 25] on span "Copy preview link" at bounding box center [1274, 20] width 91 height 14
click at [1264, 20] on span "Copy preview link" at bounding box center [1274, 20] width 91 height 14
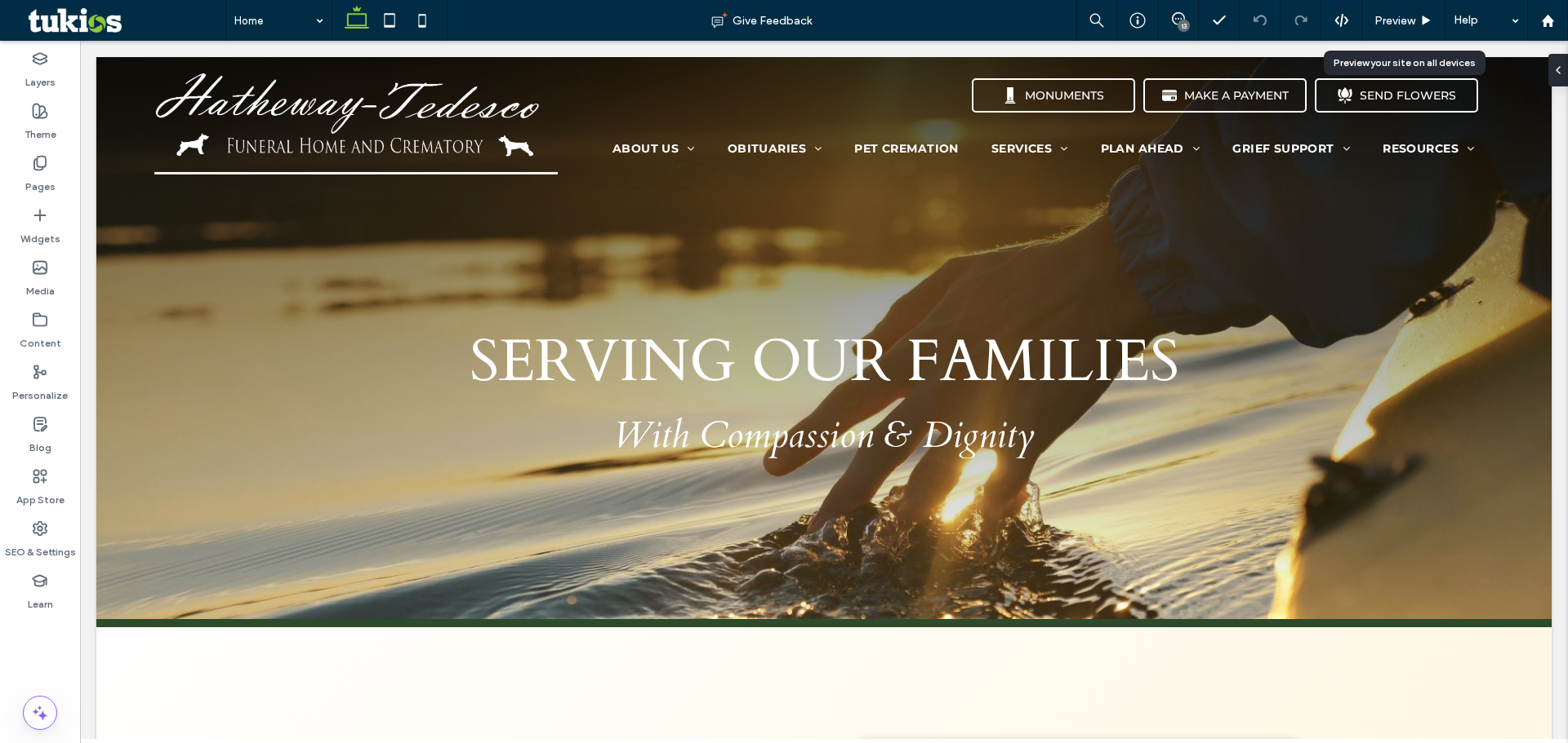
click at [1402, 19] on span "Preview" at bounding box center [1394, 20] width 41 height 14
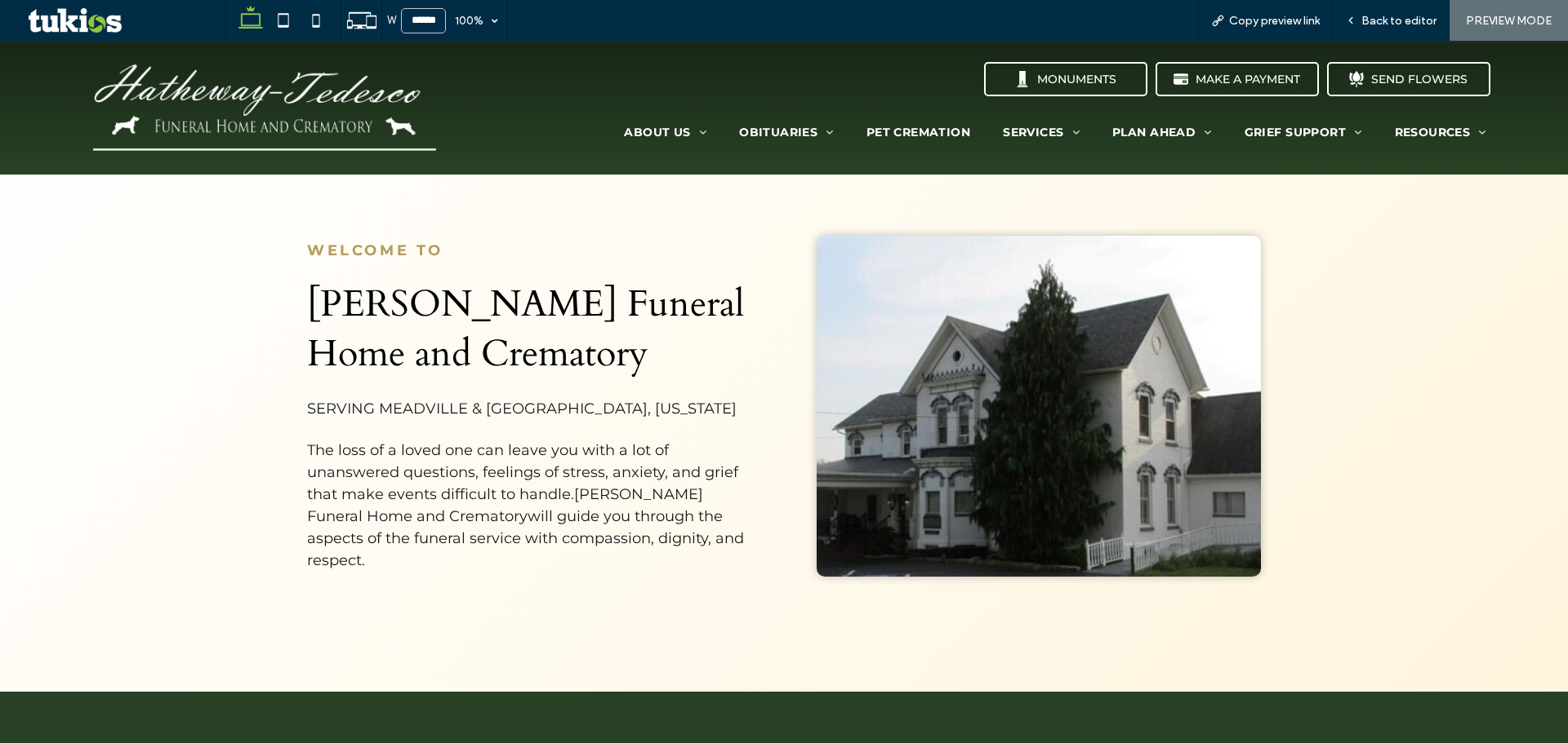
scroll to position [163, 0]
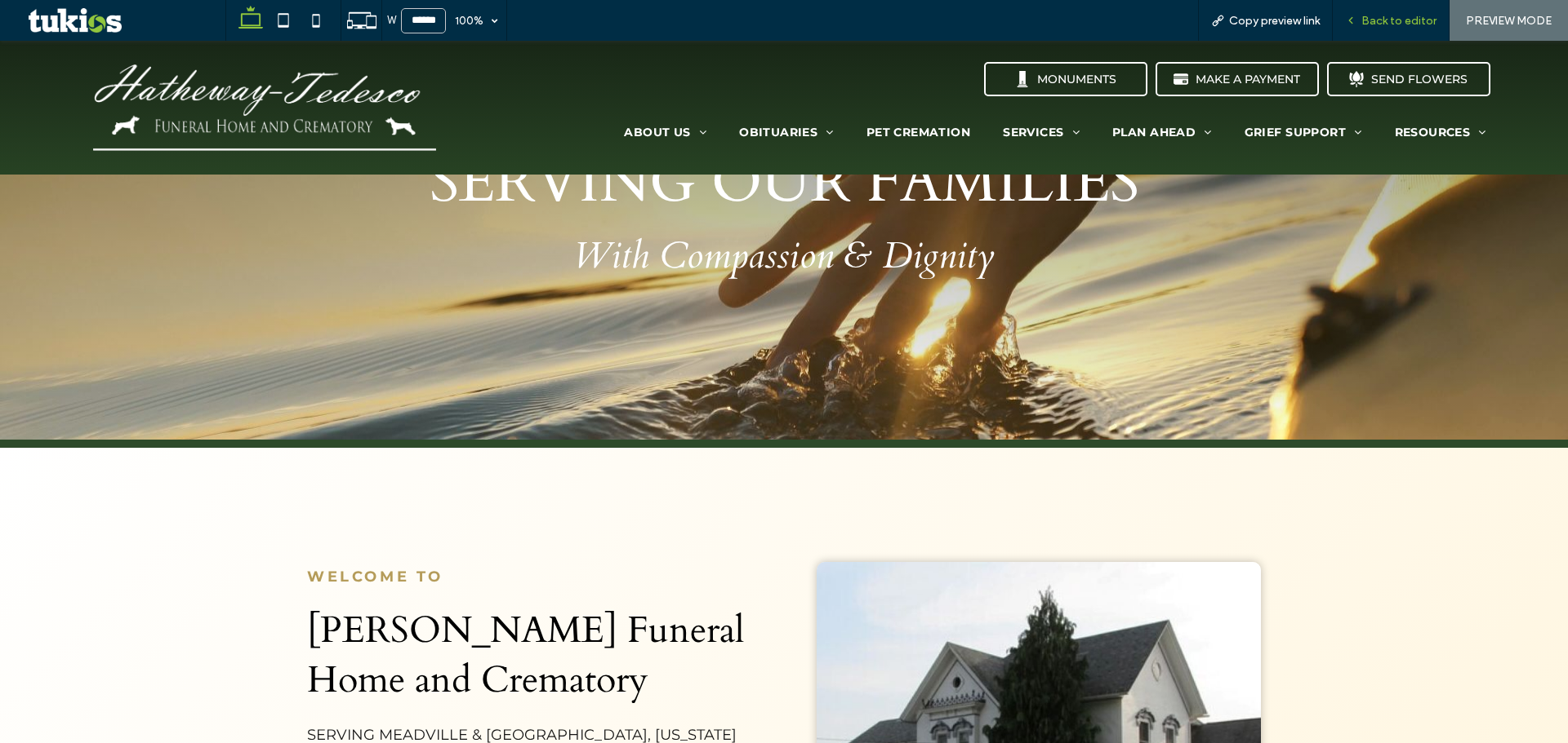
click at [1375, 27] on span "Back to editor" at bounding box center [1398, 20] width 75 height 14
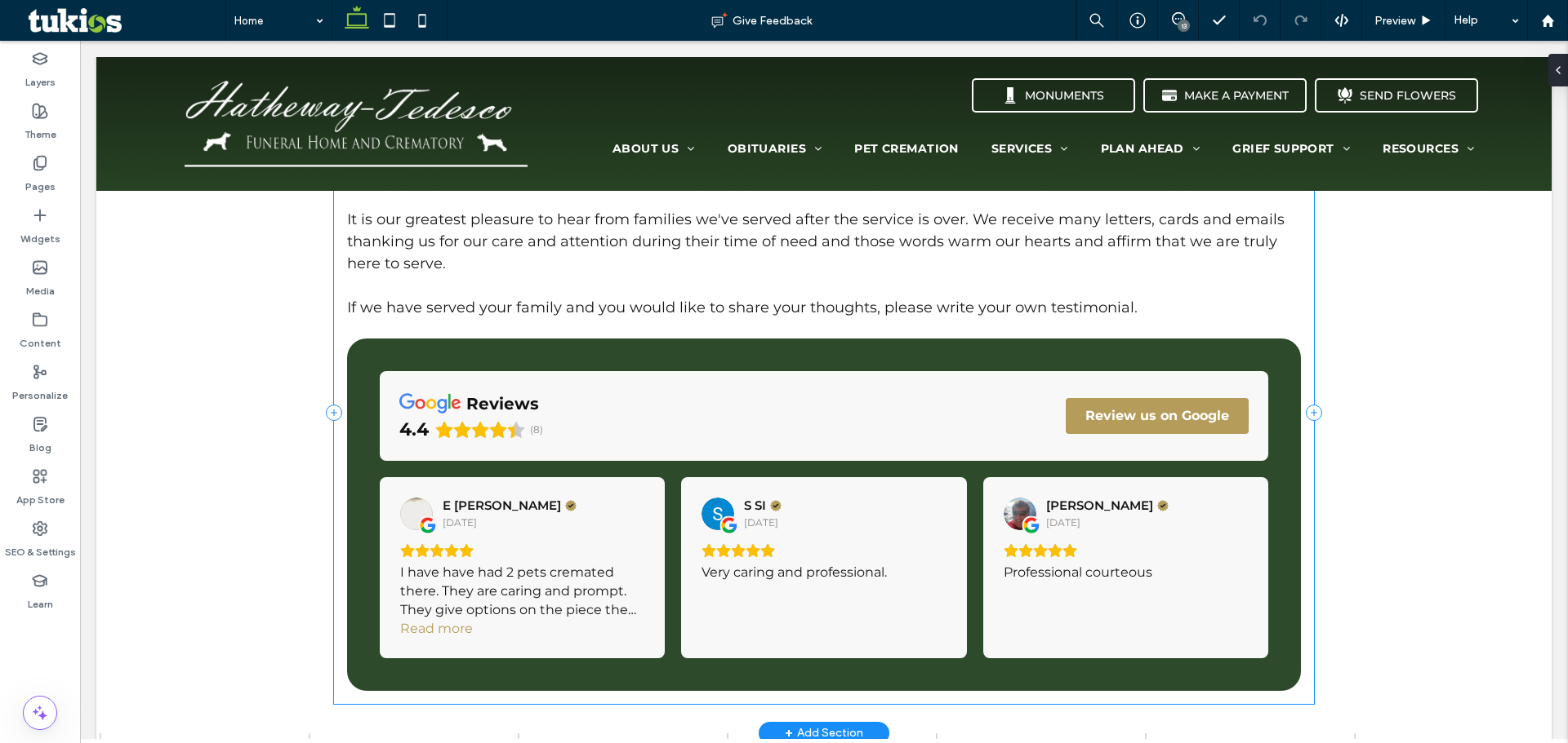
scroll to position [2285, 0]
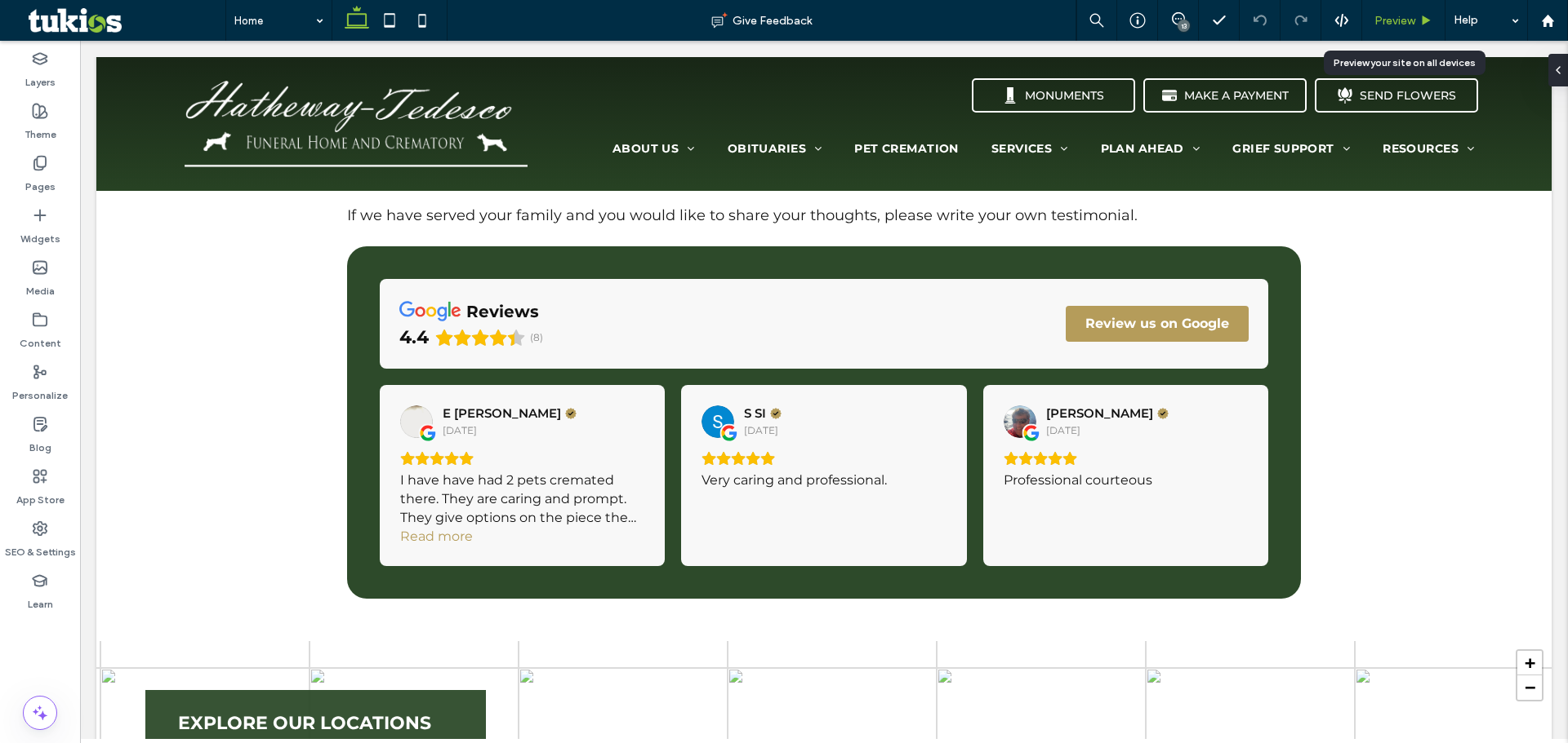
click at [1384, 25] on span "Preview" at bounding box center [1394, 20] width 41 height 14
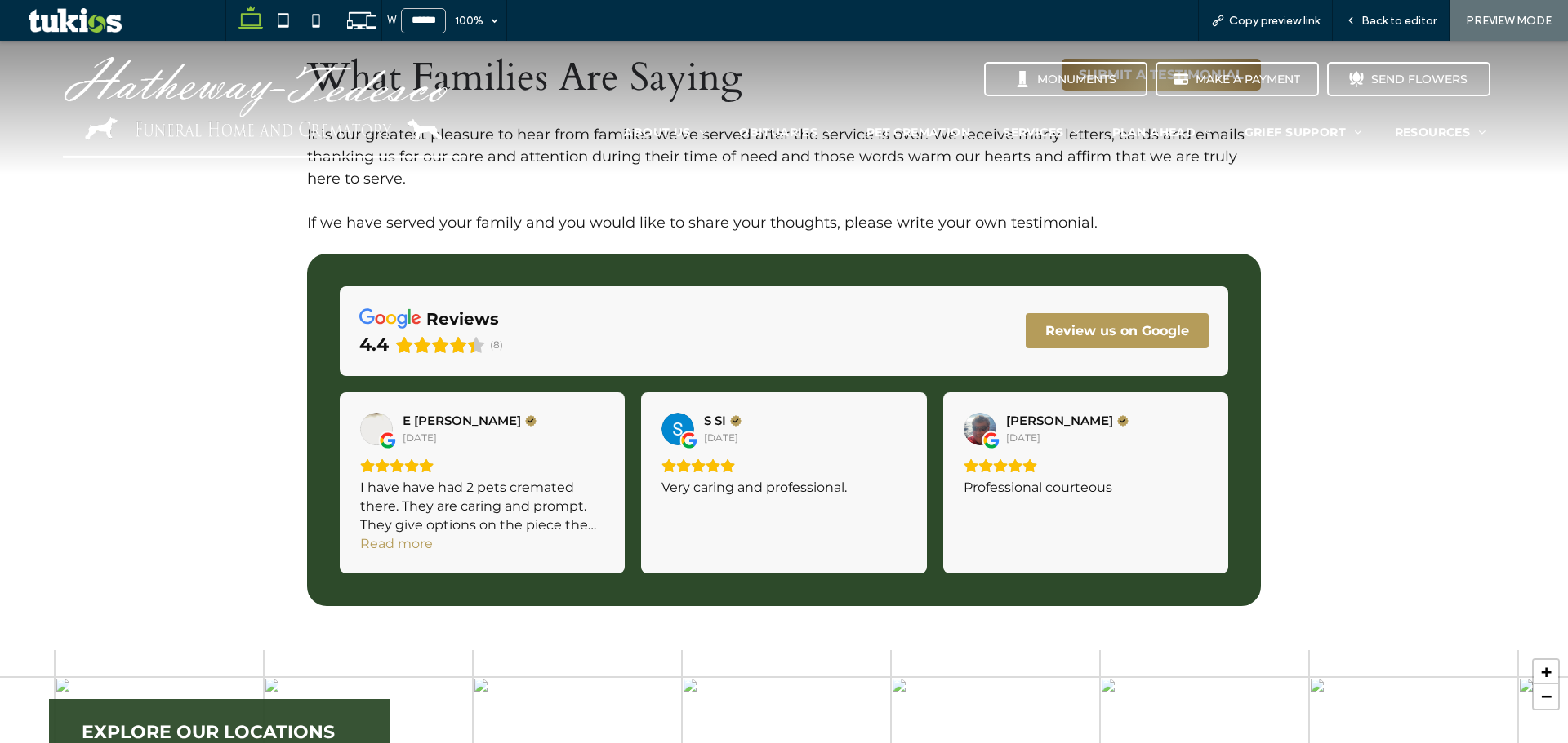
scroll to position [2273, 0]
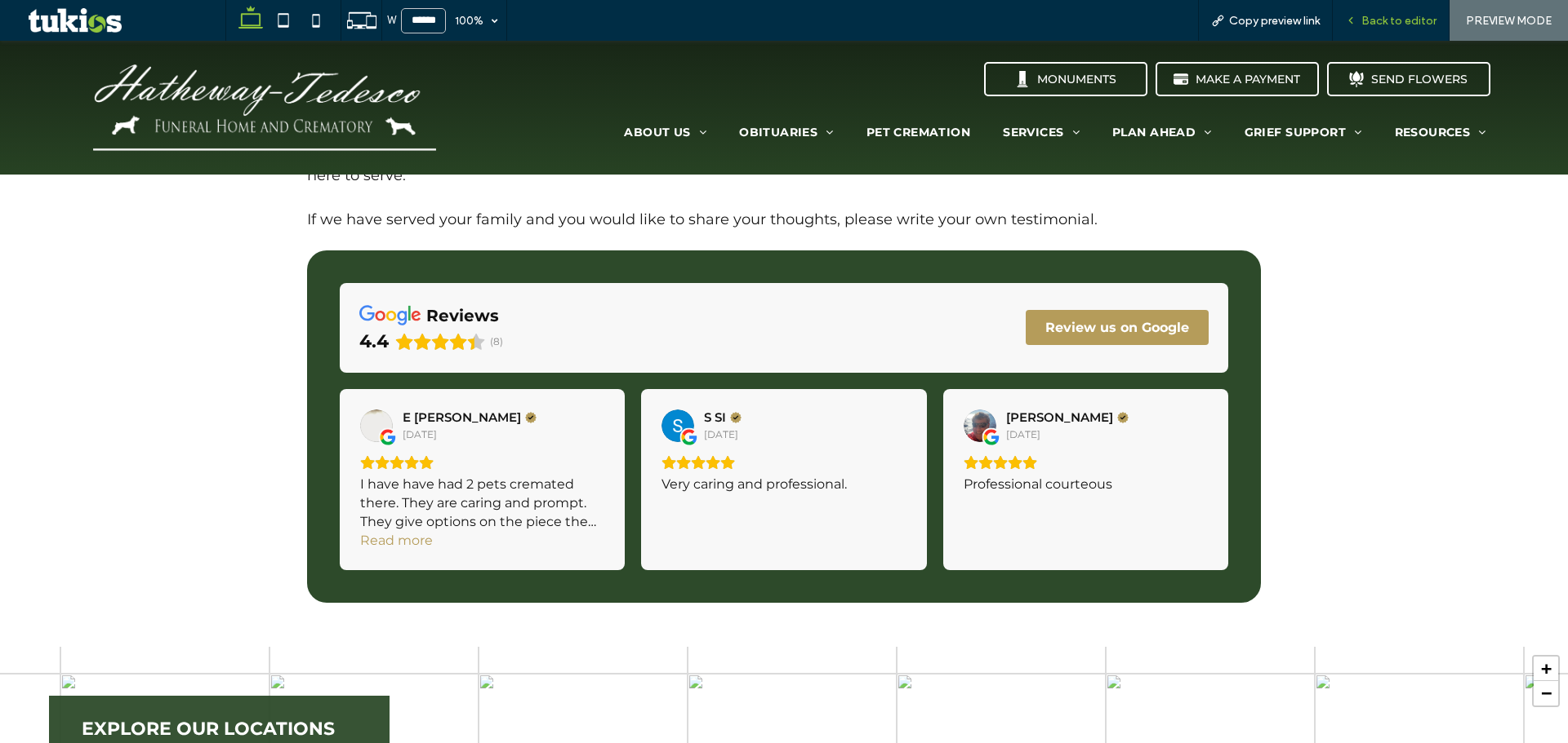
click at [1418, 24] on span "Back to editor" at bounding box center [1398, 20] width 75 height 14
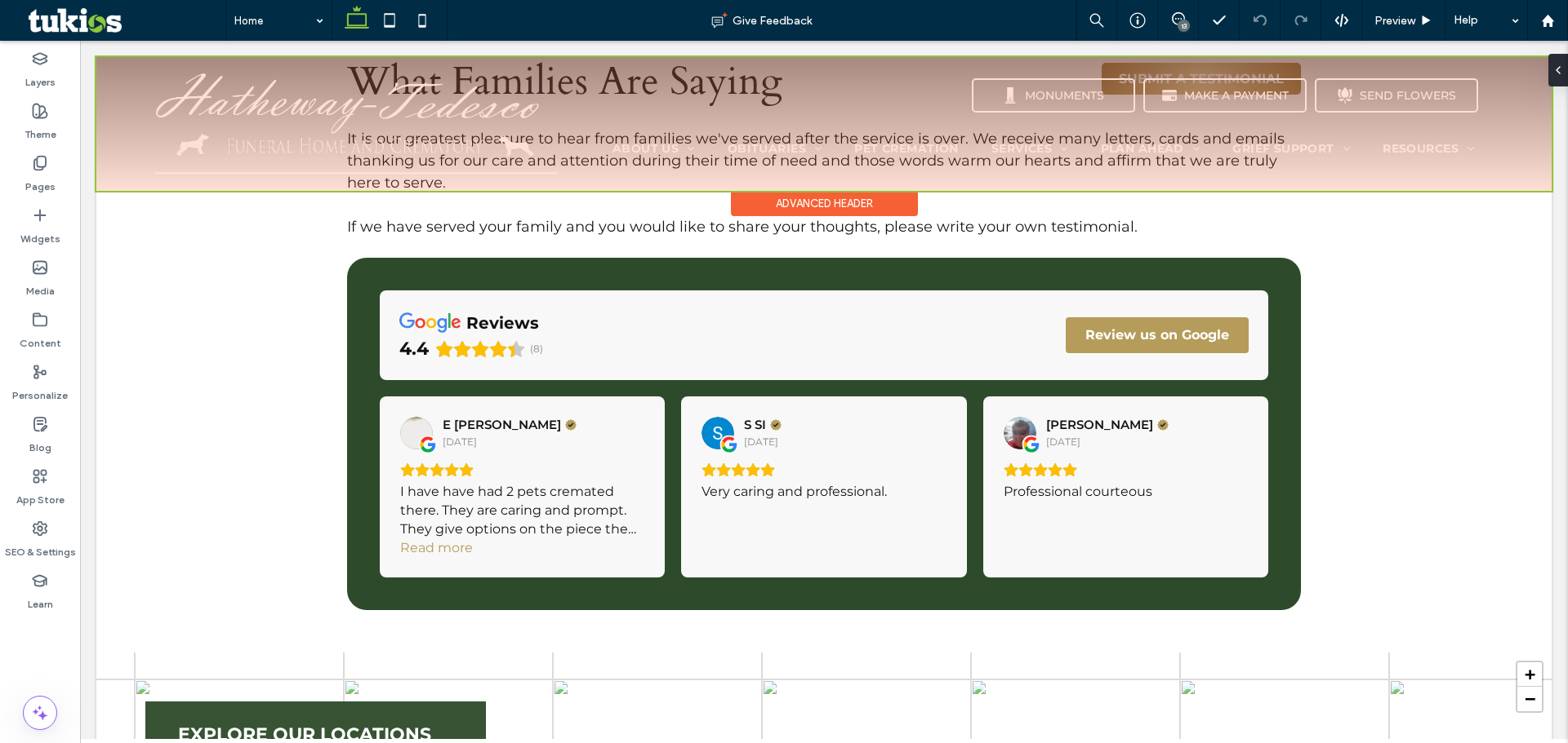
scroll to position [2285, 0]
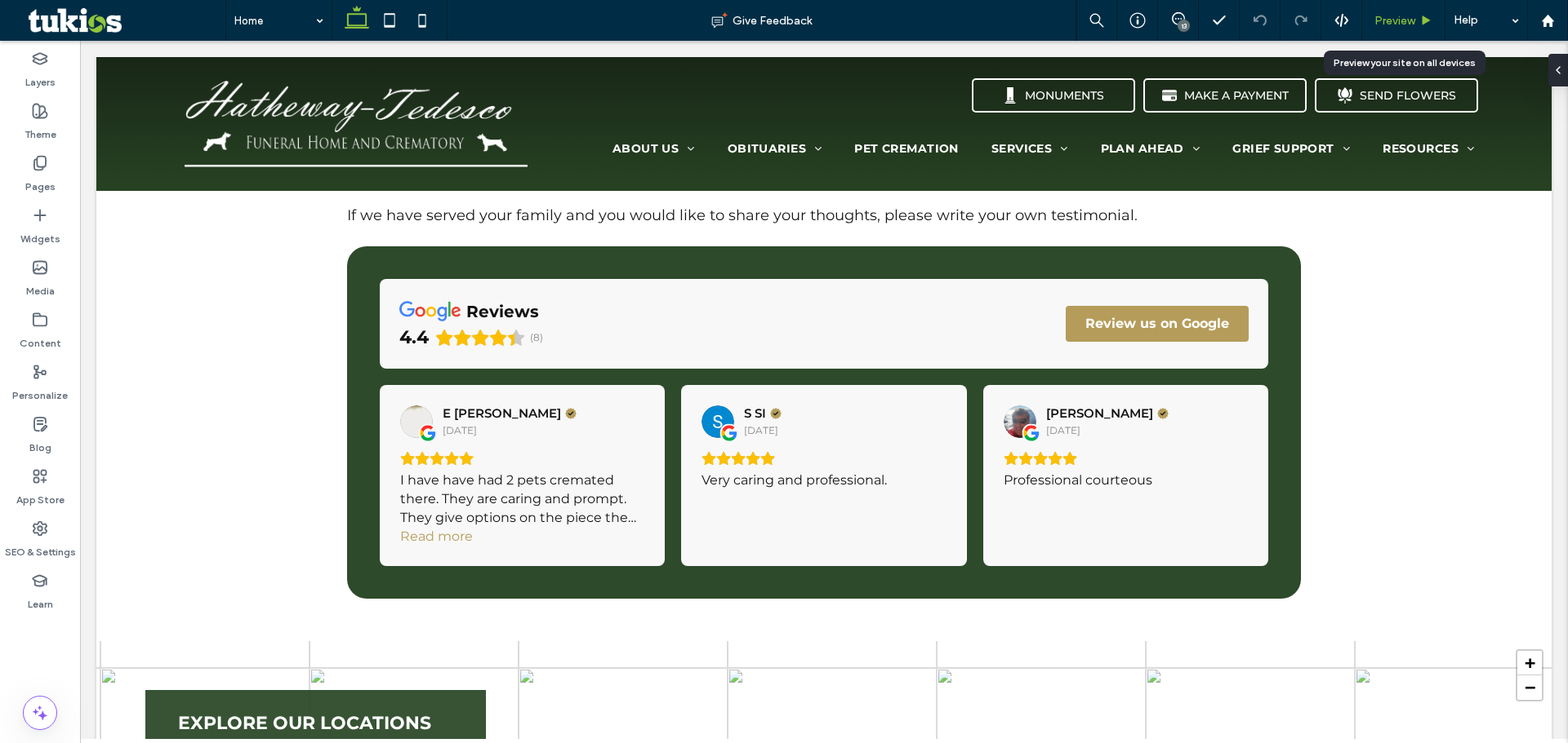
click at [1387, 23] on span "Preview" at bounding box center [1394, 20] width 41 height 14
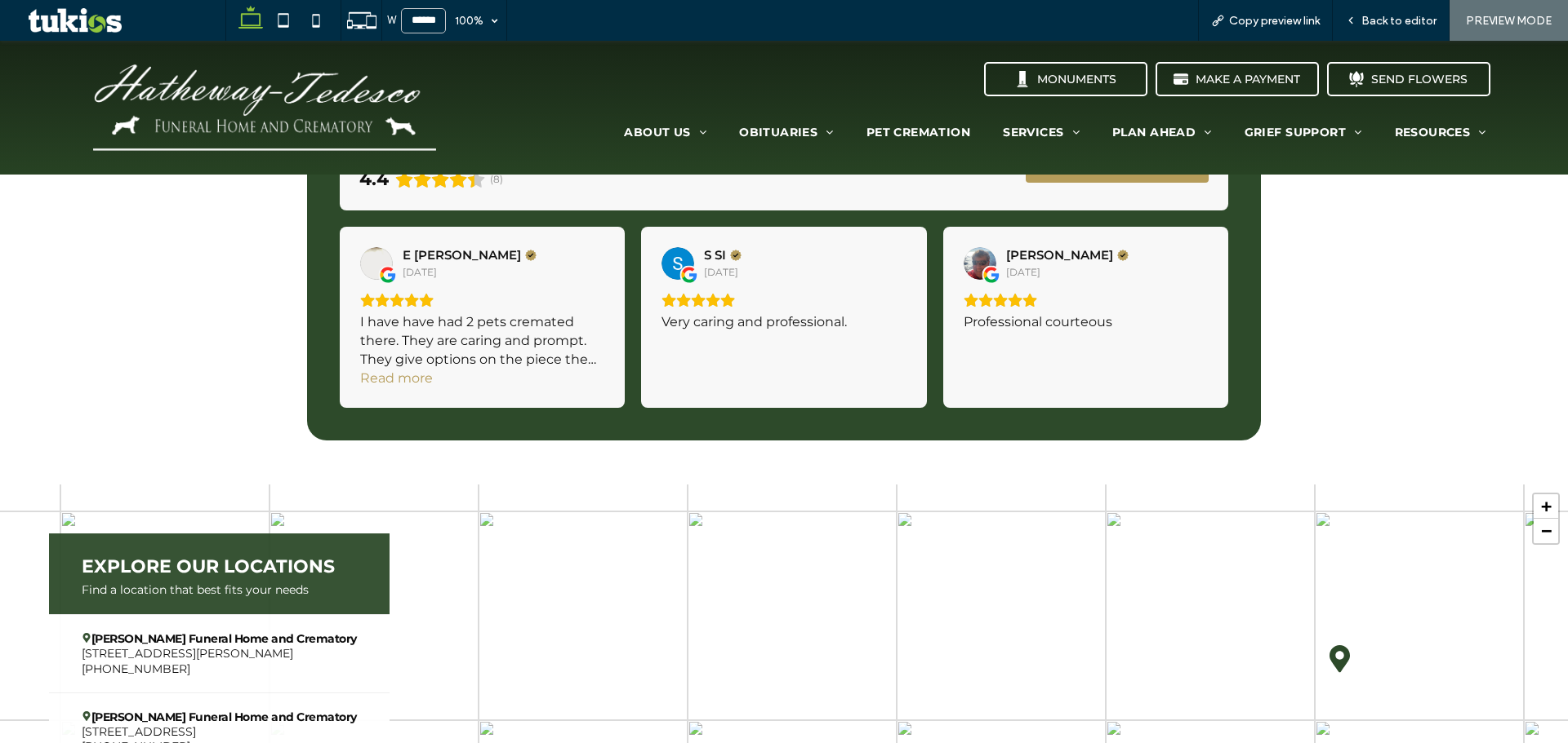
scroll to position [2437, 0]
click at [1474, 20] on span "PREVIEW MODE" at bounding box center [1508, 20] width 86 height 14
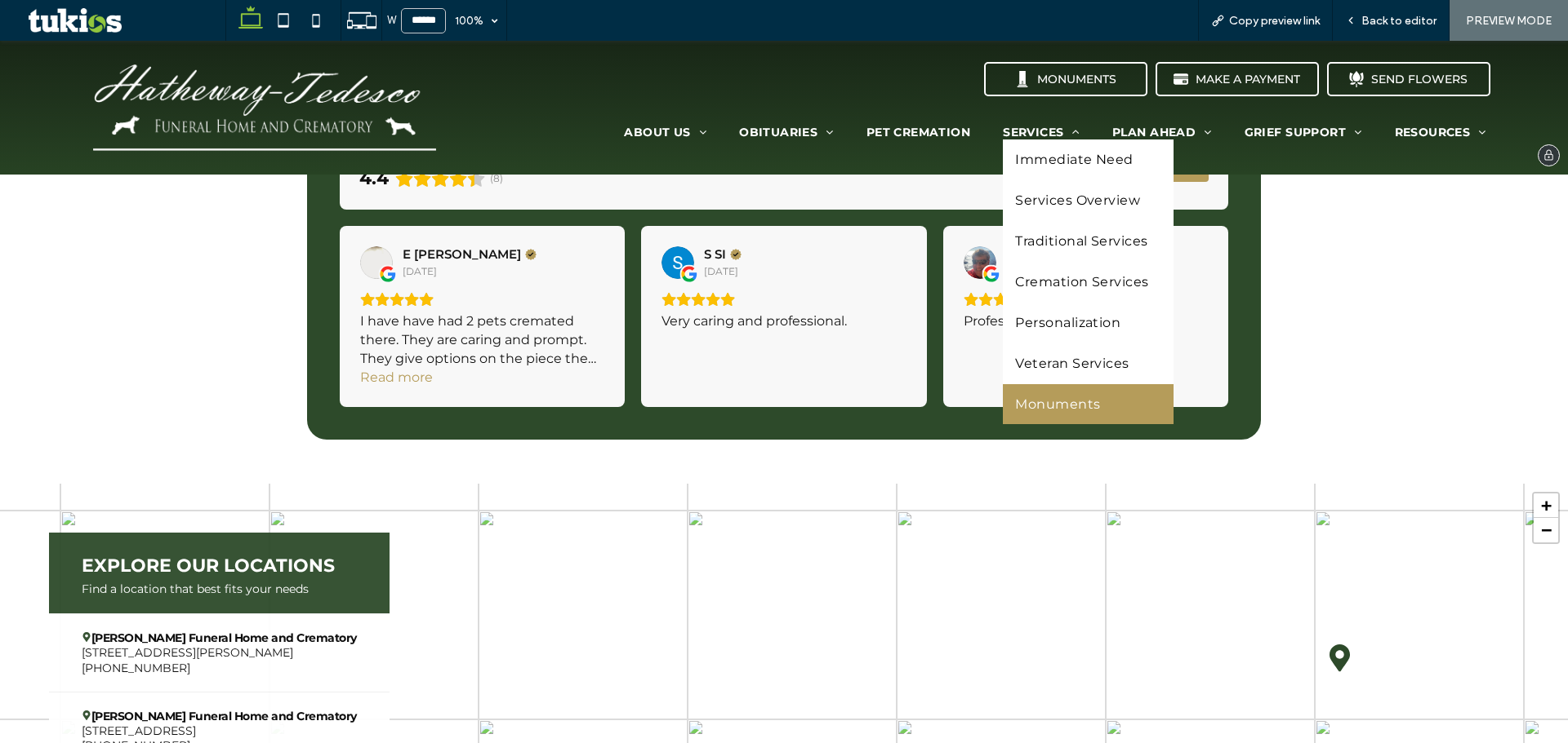
click at [1036, 397] on span "Monuments" at bounding box center [1057, 403] width 85 height 15
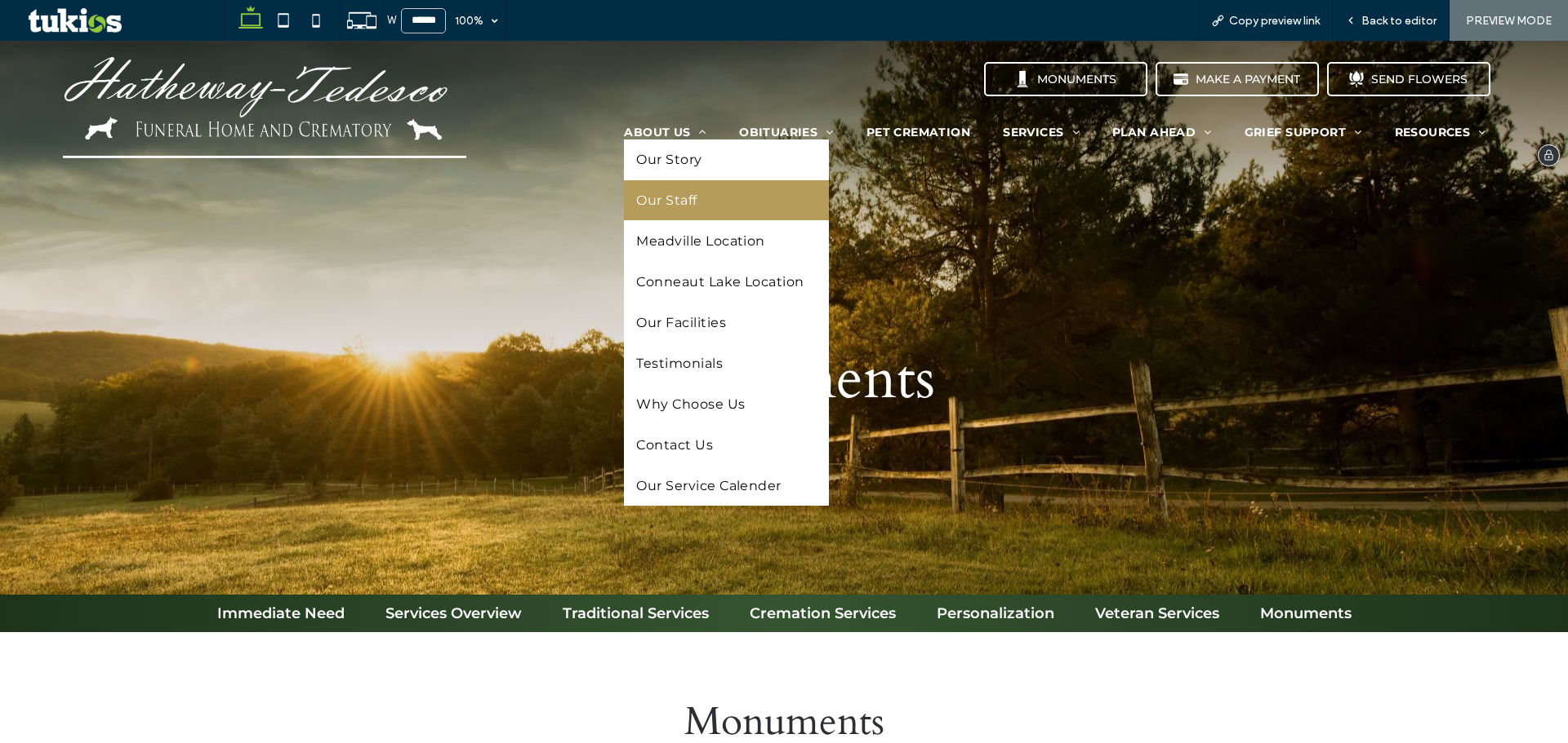
click at [639, 202] on span "Our Staff" at bounding box center [666, 200] width 60 height 15
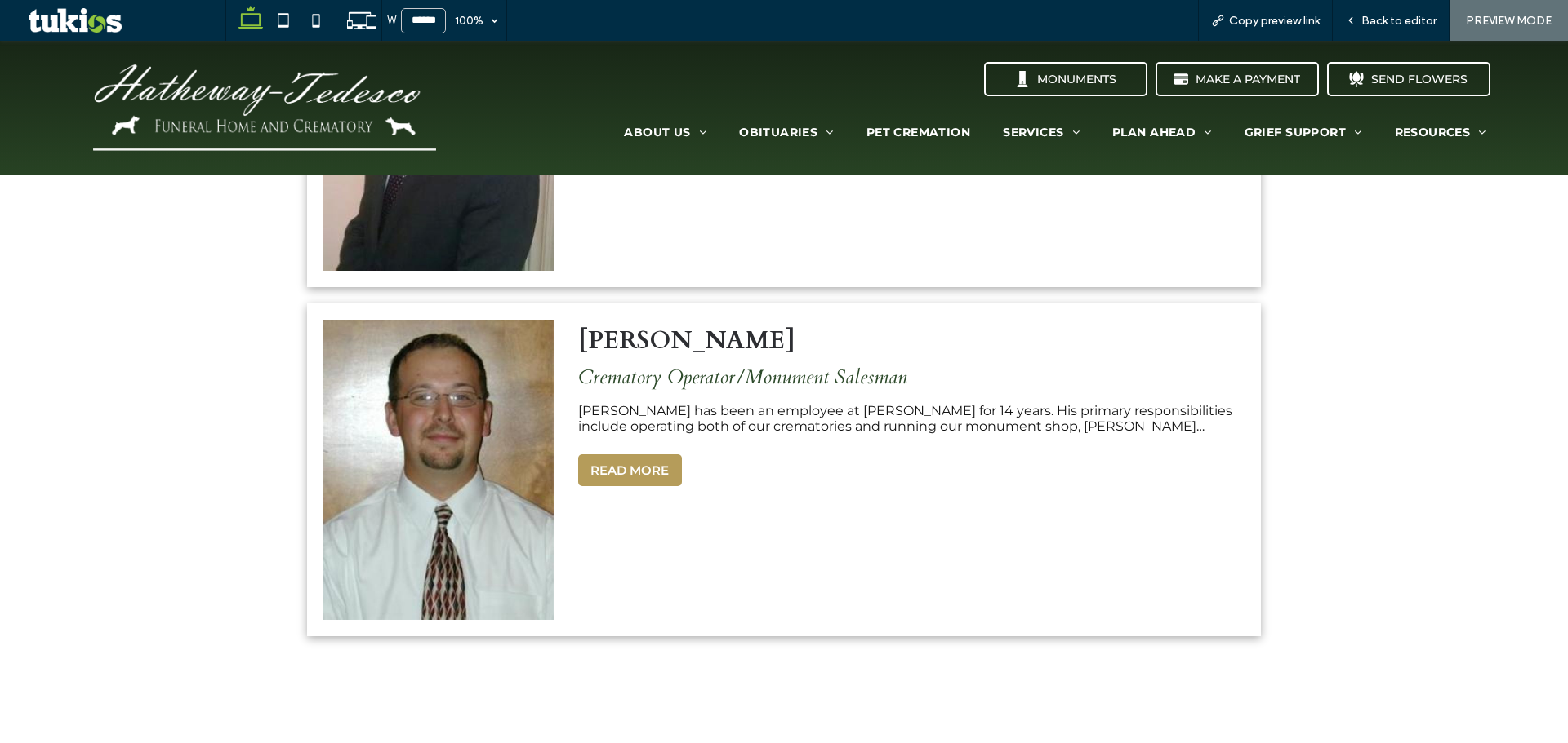
scroll to position [979, 0]
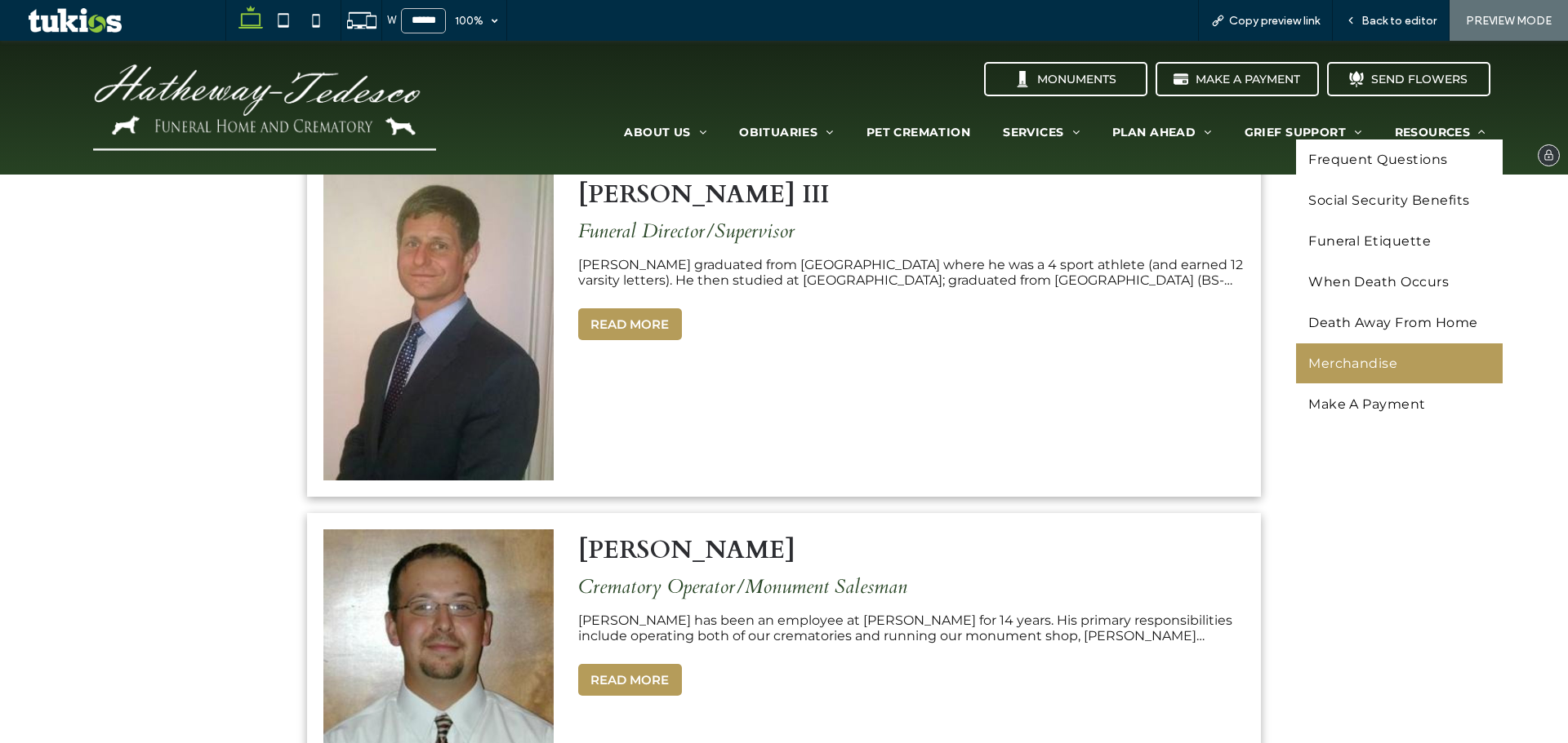
click at [1308, 356] on span "Merchandise" at bounding box center [1353, 363] width 89 height 15
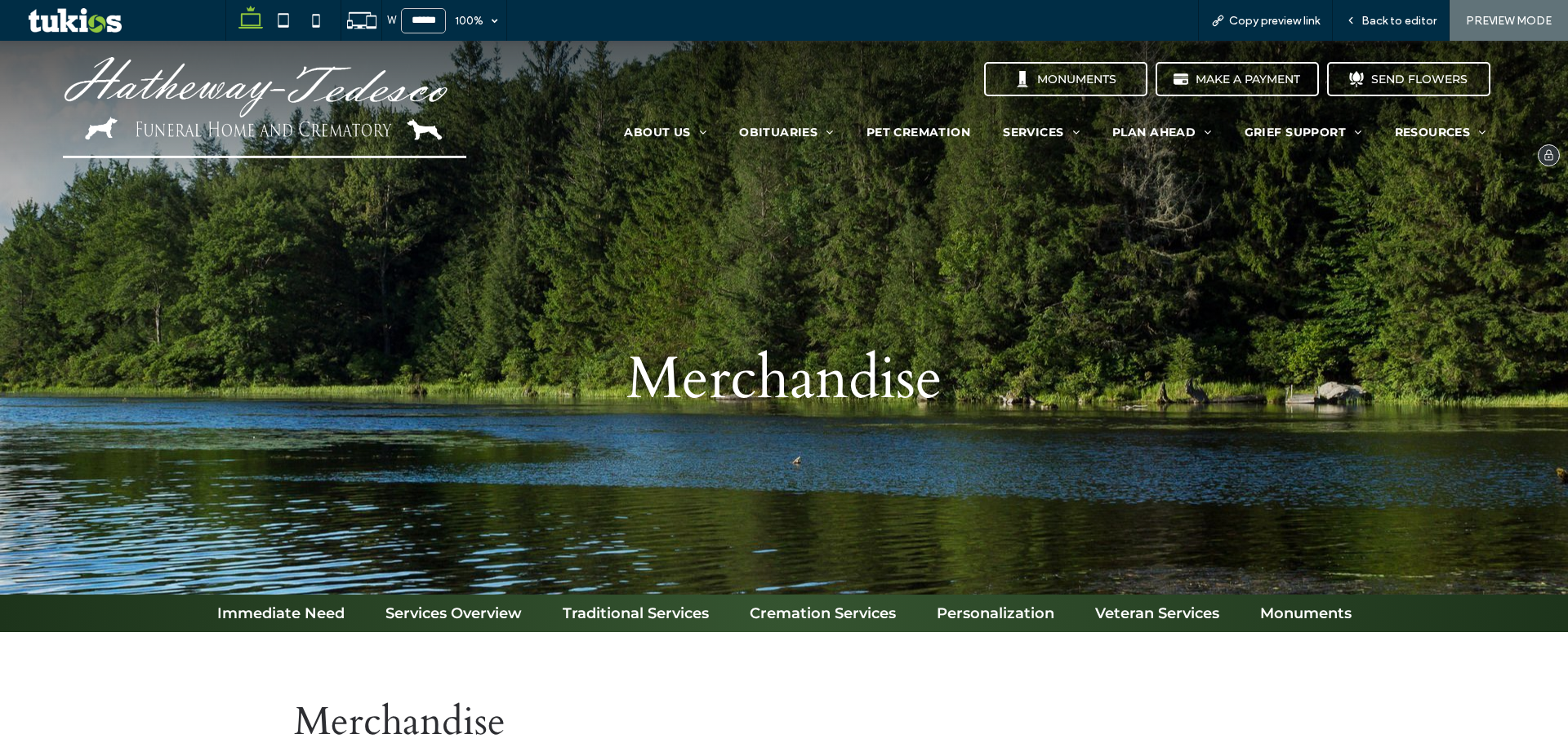
click at [345, 131] on img at bounding box center [265, 107] width 404 height 101
